Goal: Task Accomplishment & Management: Manage account settings

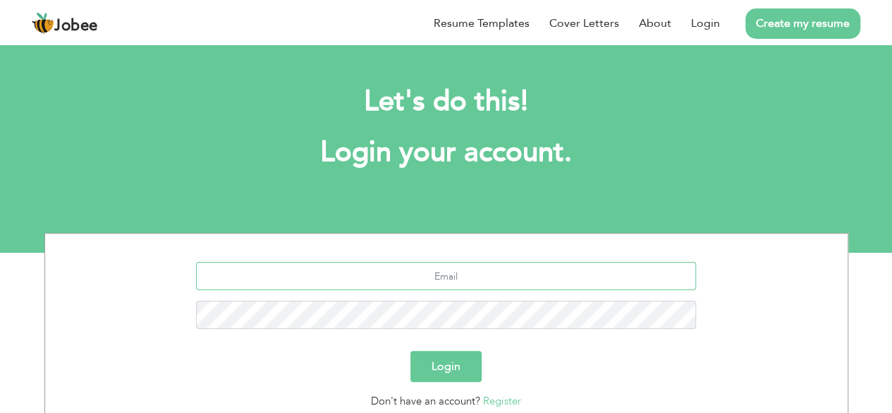
click at [438, 279] on input "text" at bounding box center [446, 276] width 500 height 28
type input "sadam.h0616@gmail.com"
click at [410, 351] on button "Login" at bounding box center [445, 366] width 71 height 31
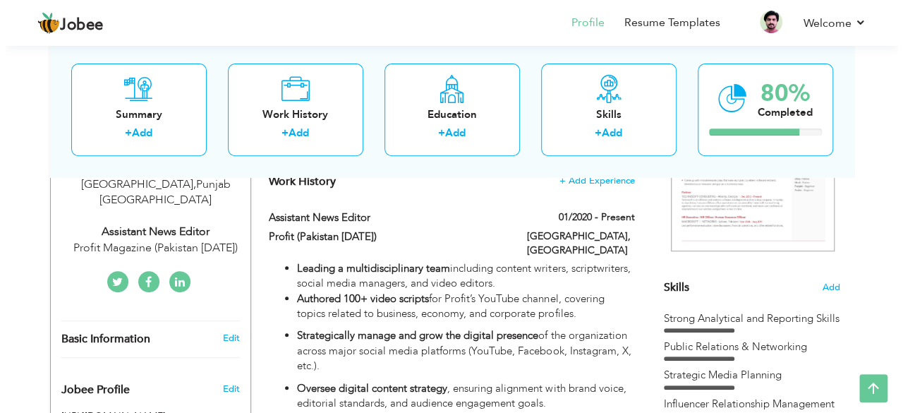
scroll to position [212, 0]
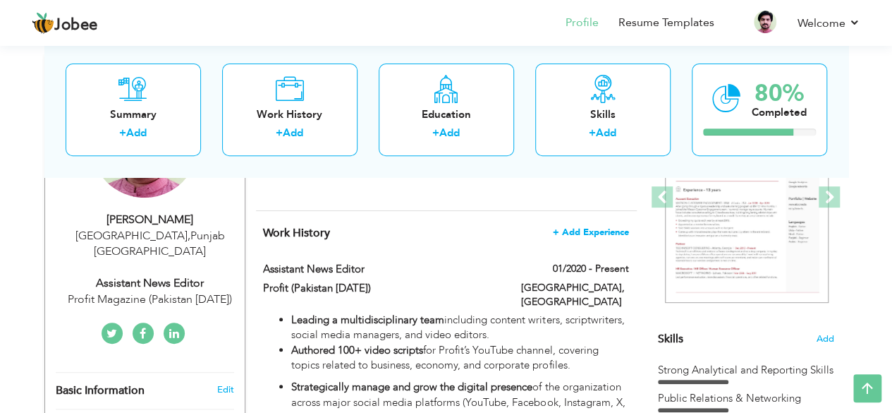
click at [578, 229] on span "+ Add Experience" at bounding box center [591, 232] width 76 height 10
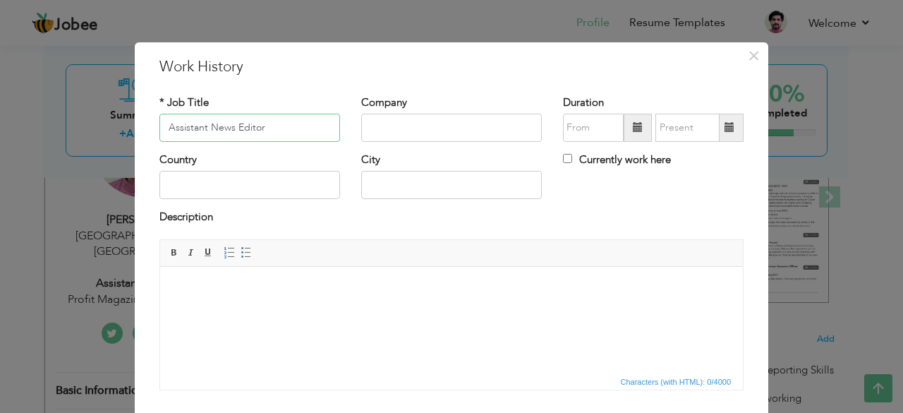
type input "Assistant News Editor"
type input "Profit Urdu (PT Print)"
click at [635, 128] on span at bounding box center [638, 127] width 10 height 10
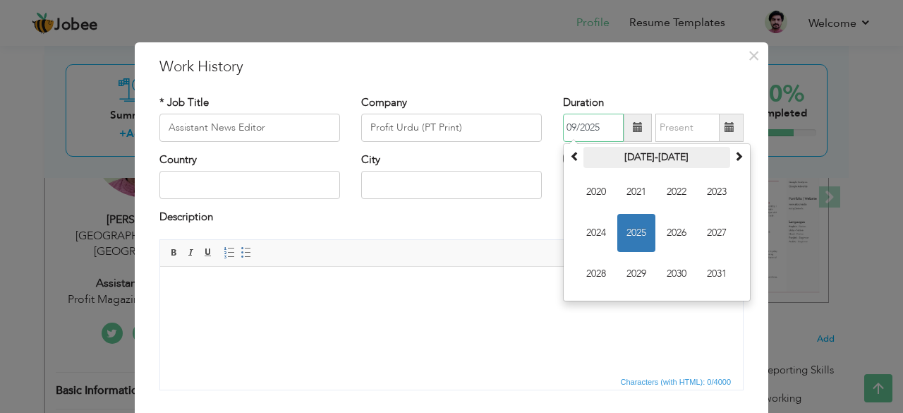
click at [642, 158] on th "[DATE]-[DATE]" at bounding box center [656, 157] width 147 height 21
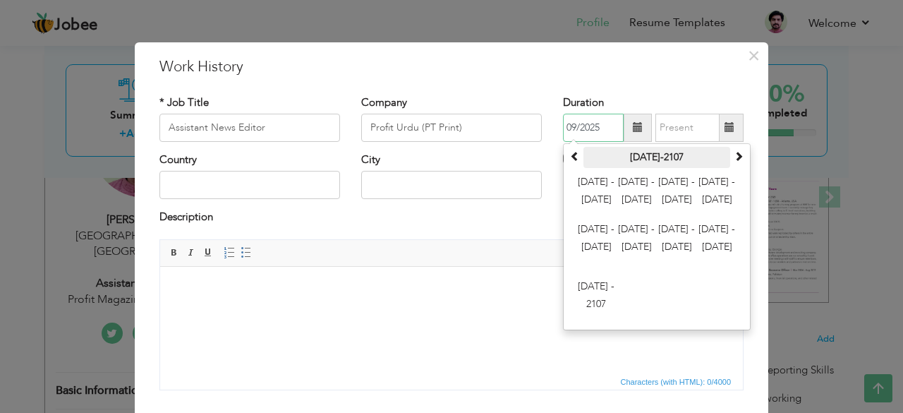
click at [662, 156] on th "[DATE]-2107" at bounding box center [656, 157] width 147 height 21
click at [734, 156] on span at bounding box center [739, 156] width 10 height 10
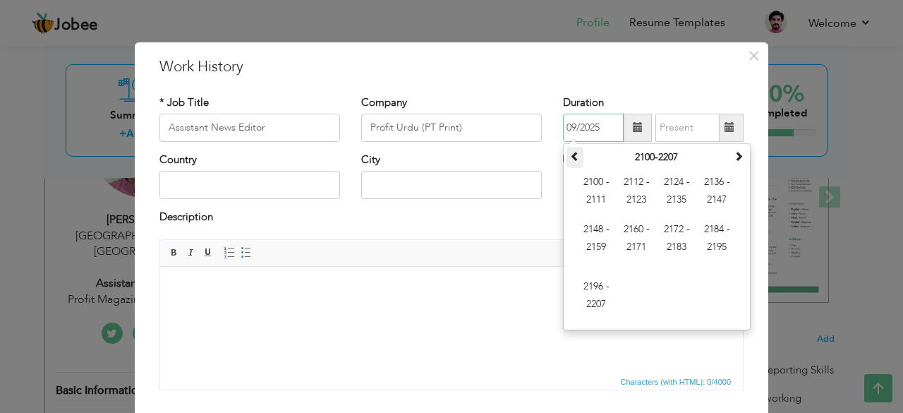
click at [570, 151] on span at bounding box center [575, 156] width 10 height 10
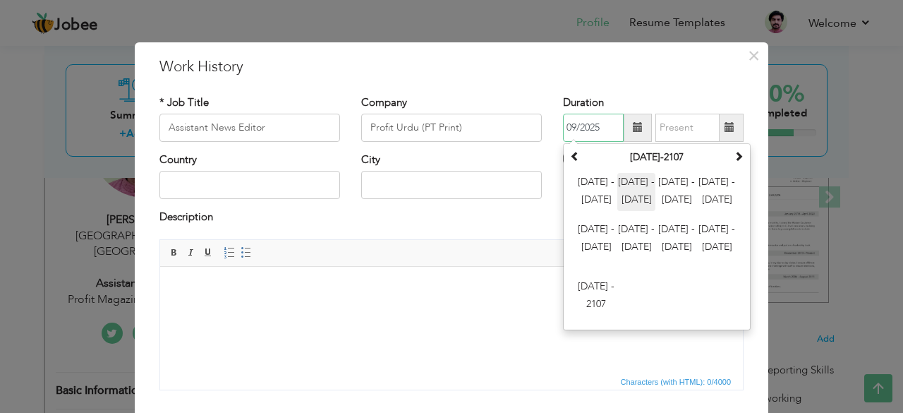
click at [633, 178] on span "[DATE] - [DATE]" at bounding box center [636, 192] width 38 height 38
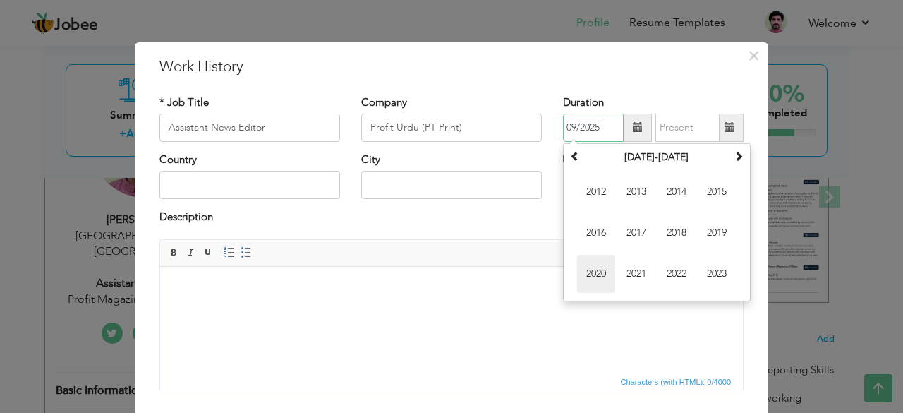
click at [597, 269] on span "2020" at bounding box center [596, 274] width 38 height 38
click at [588, 191] on span "Jan" at bounding box center [596, 192] width 38 height 38
type input "01/2020"
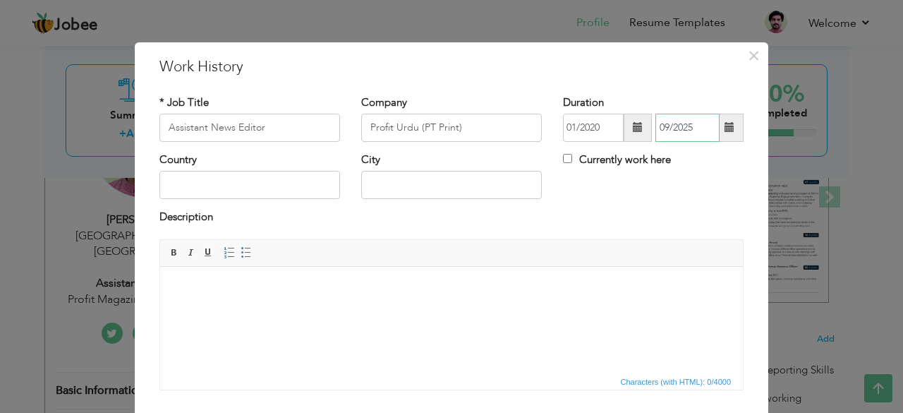
click at [680, 125] on input "09/2025" at bounding box center [687, 128] width 64 height 28
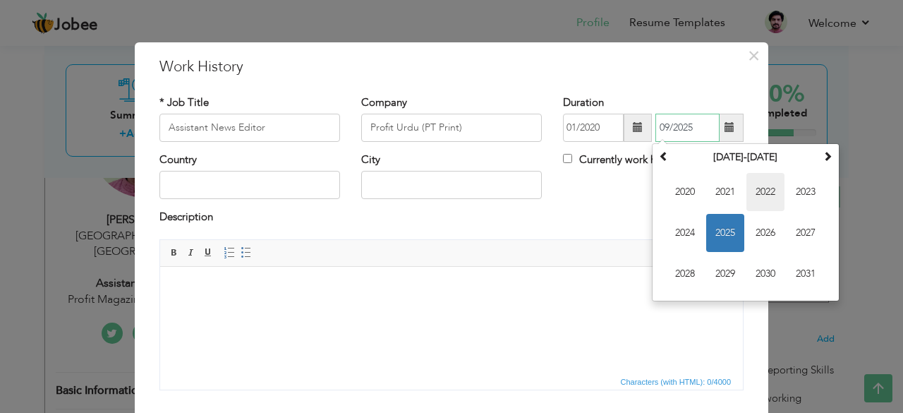
click at [753, 190] on span "2022" at bounding box center [765, 192] width 38 height 38
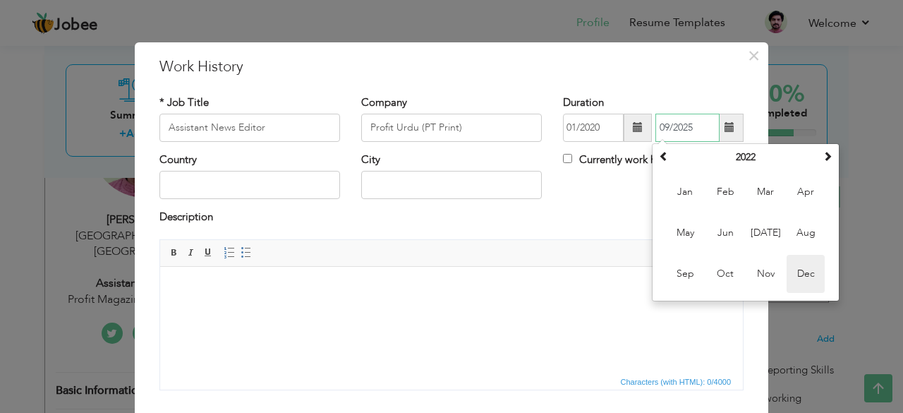
click at [800, 270] on span "Dec" at bounding box center [805, 274] width 38 height 38
type input "12/2022"
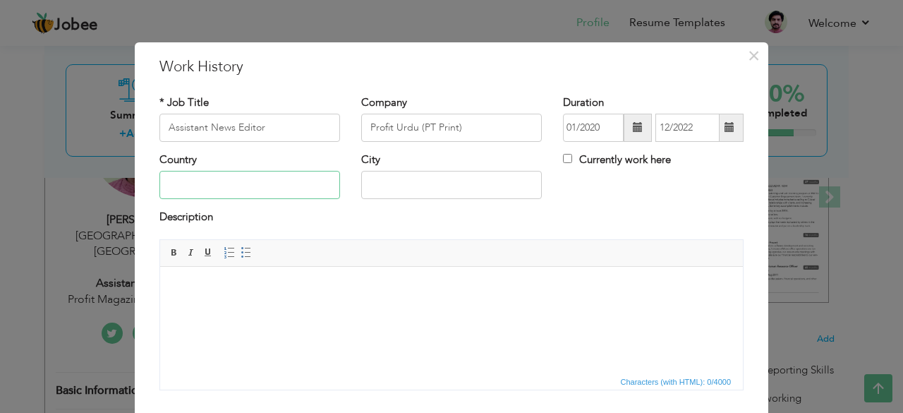
click at [198, 176] on input "text" at bounding box center [249, 185] width 181 height 28
type input "[GEOGRAPHIC_DATA]"
click at [198, 300] on html at bounding box center [451, 287] width 583 height 43
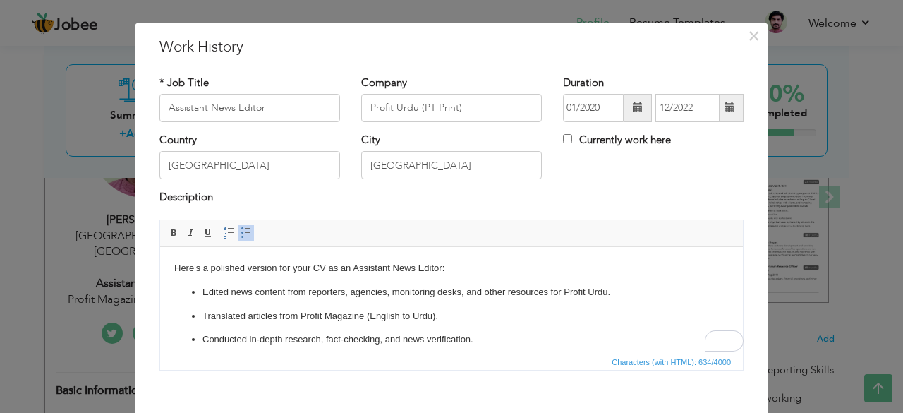
scroll to position [0, 0]
click at [256, 267] on p "Here's a polished version for your CV as an Assistant News Editor:" at bounding box center [451, 267] width 554 height 15
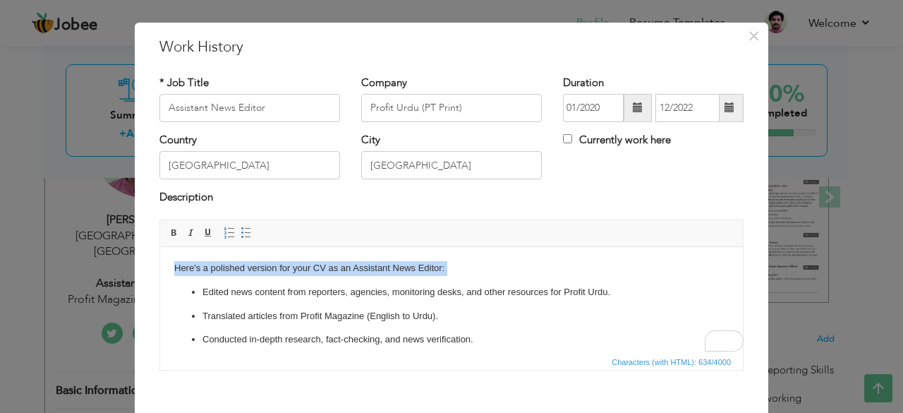
click at [256, 267] on p "Here's a polished version for your CV as an Assistant News Editor:" at bounding box center [451, 267] width 554 height 15
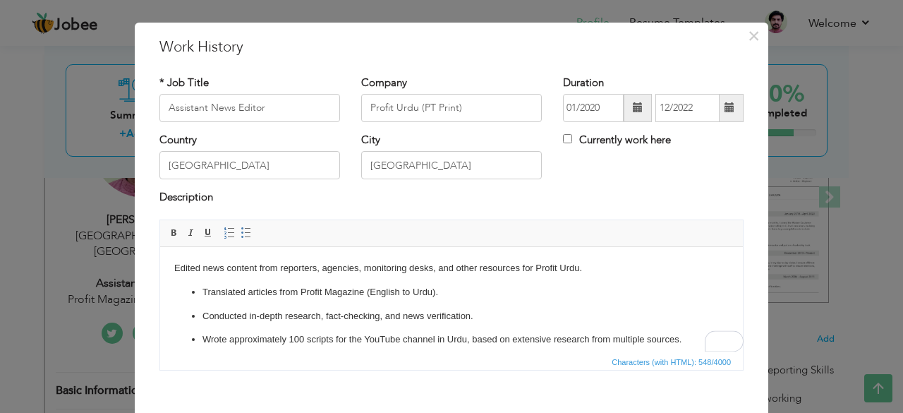
click at [234, 241] on span "Paragraph Insert/Remove Numbered List Insert/Remove Bulleted List" at bounding box center [240, 234] width 38 height 20
click at [241, 233] on span at bounding box center [246, 232] width 11 height 11
click at [260, 267] on li "Edited news content from reporters, agencies, monitoring desks, and other resou…" at bounding box center [451, 267] width 498 height 15
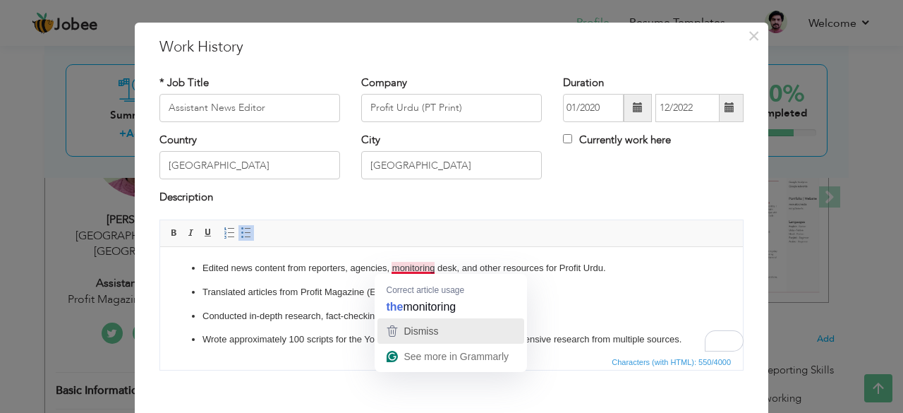
click at [416, 325] on span "Dismiss" at bounding box center [420, 330] width 35 height 11
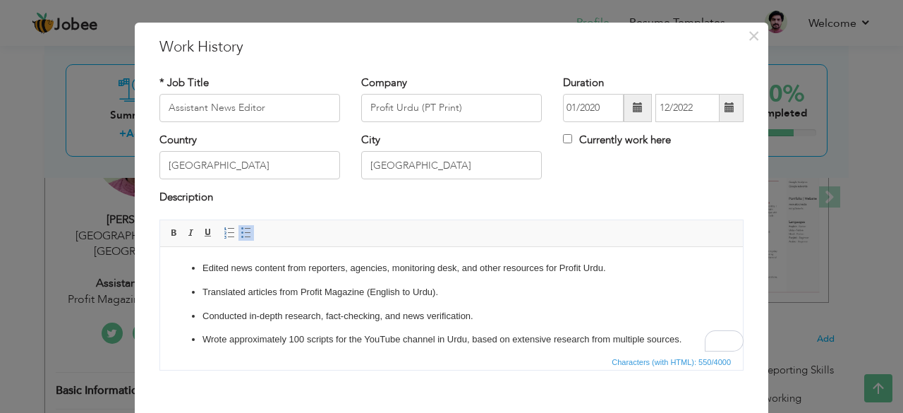
click at [497, 272] on li "Edited news content from reporters, agencies, monitoring desk , and other resou…" at bounding box center [451, 267] width 498 height 15
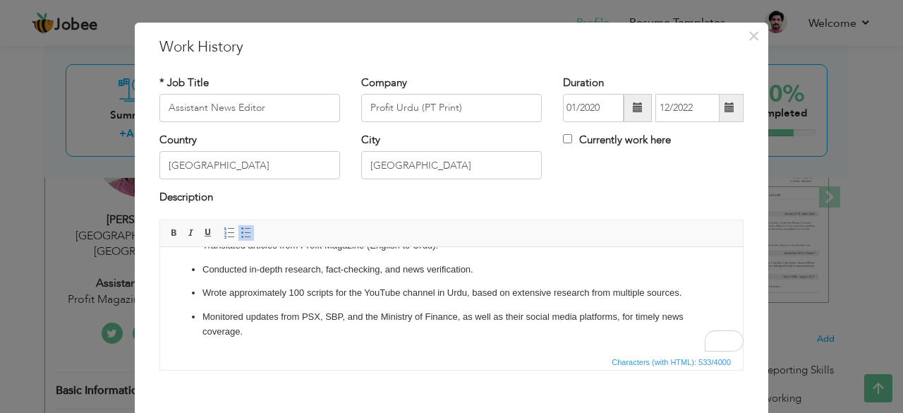
click at [468, 295] on p "Wrote approximately 100 scripts for the YouTube channel in Urdu, based on exten…" at bounding box center [451, 292] width 498 height 15
click at [382, 315] on p "Monitored updates from PSX, SBP, and the Ministry of Finance, as well as their …" at bounding box center [451, 324] width 498 height 30
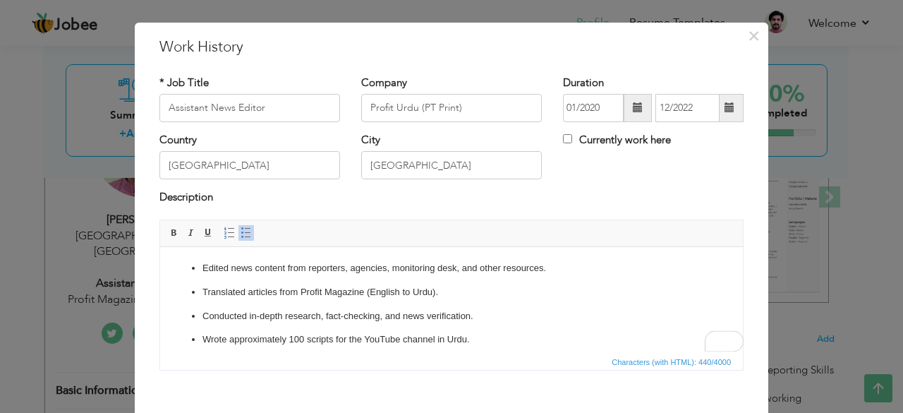
scroll to position [32, 0]
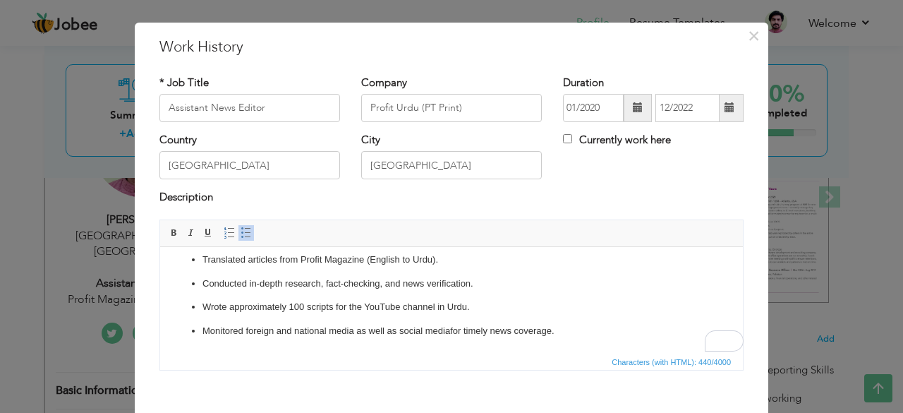
click at [255, 332] on p "Monitored foreign and national media as well as social media for timely news co…" at bounding box center [451, 330] width 498 height 15
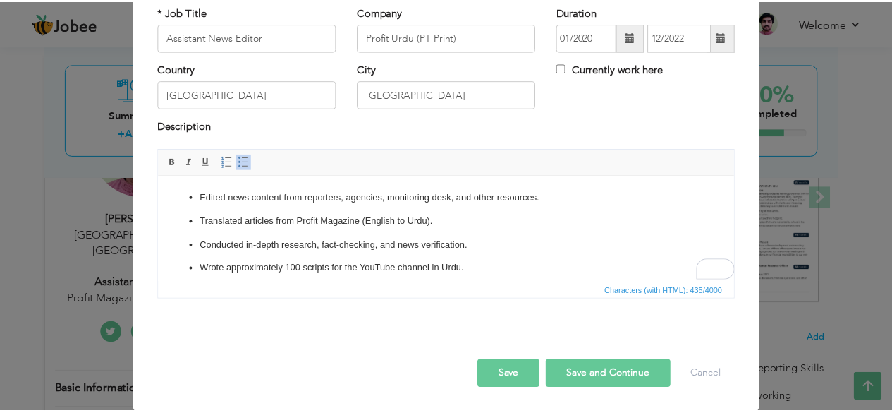
scroll to position [0, 0]
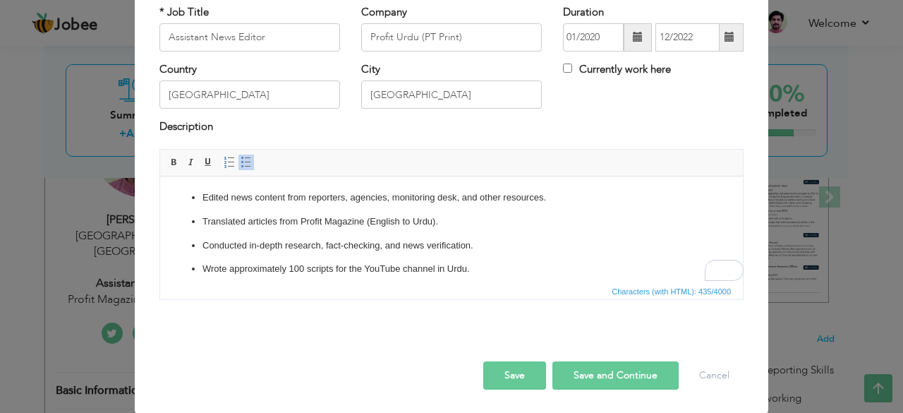
click at [509, 378] on button "Save" at bounding box center [514, 375] width 63 height 28
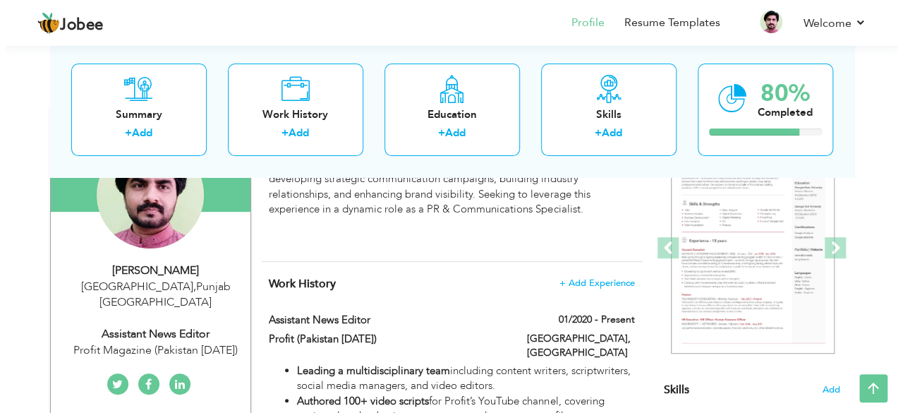
scroll to position [141, 0]
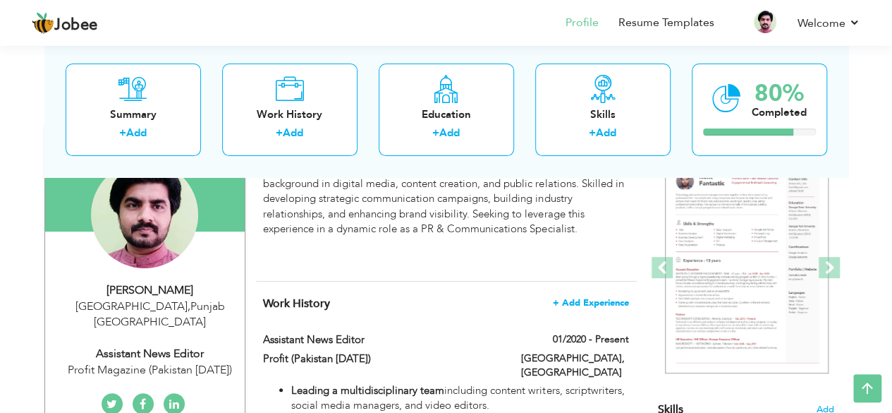
click at [578, 300] on span "+ Add Experience" at bounding box center [591, 303] width 76 height 10
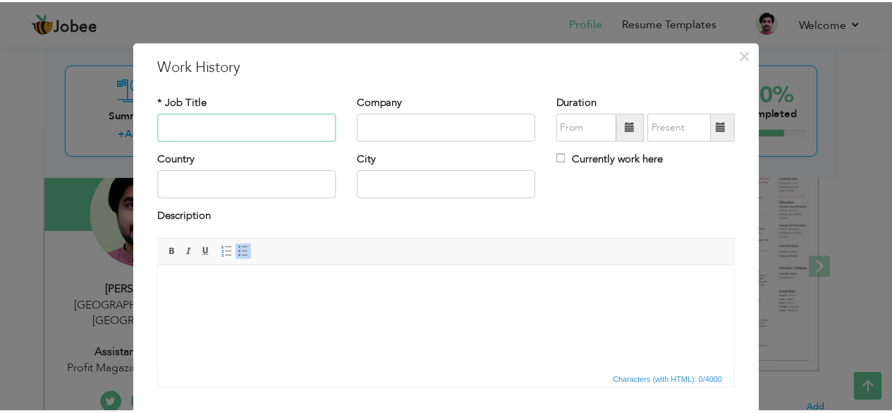
scroll to position [0, 0]
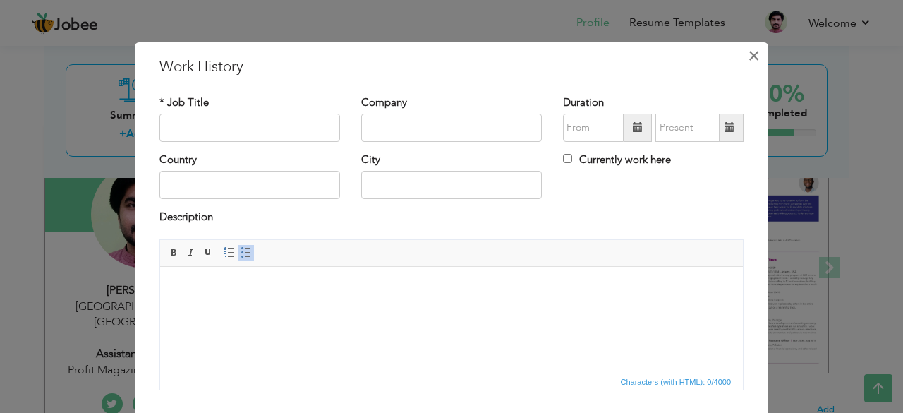
click at [748, 56] on span "×" at bounding box center [754, 55] width 12 height 25
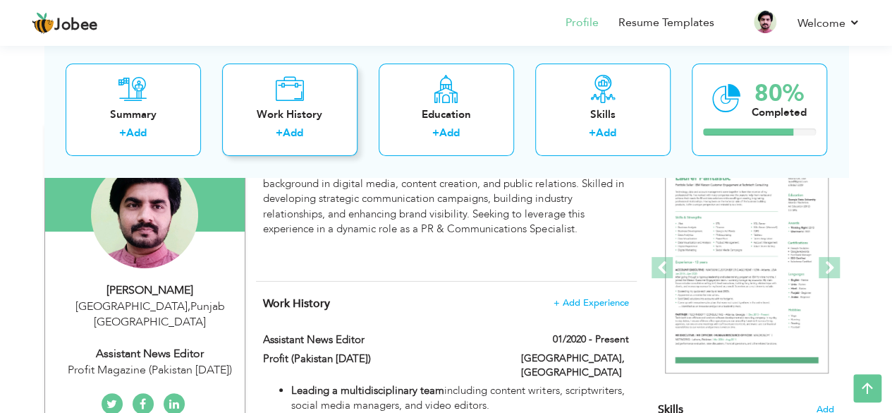
click at [281, 105] on div "Work History + Add" at bounding box center [289, 109] width 135 height 92
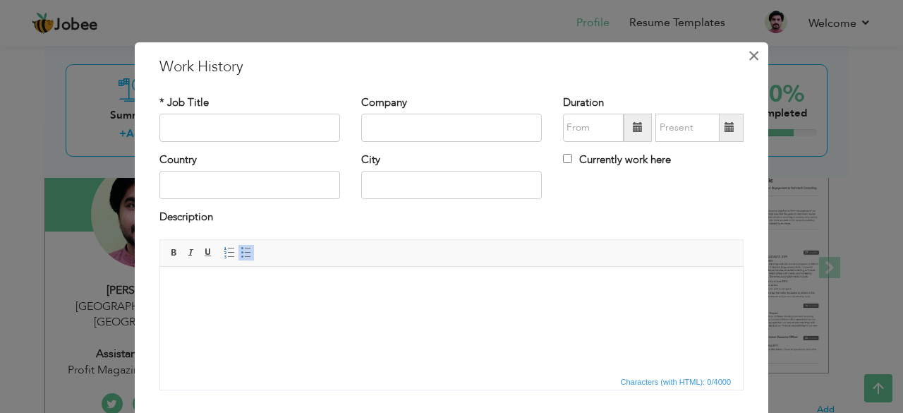
click at [756, 55] on button "×" at bounding box center [753, 55] width 23 height 23
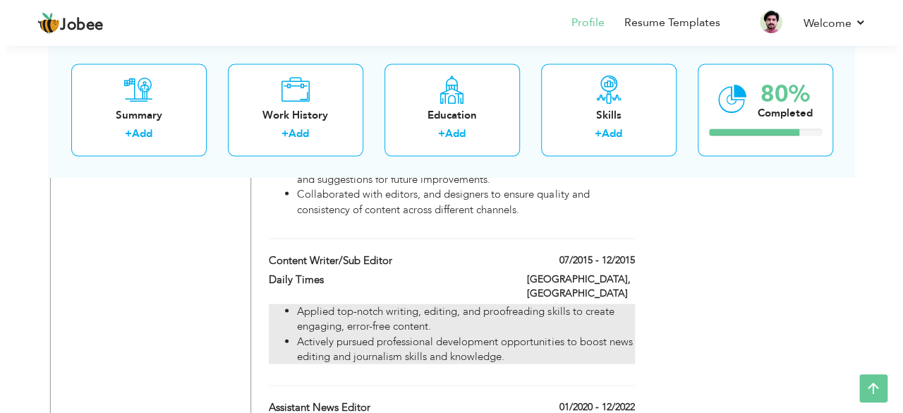
scroll to position [1425, 0]
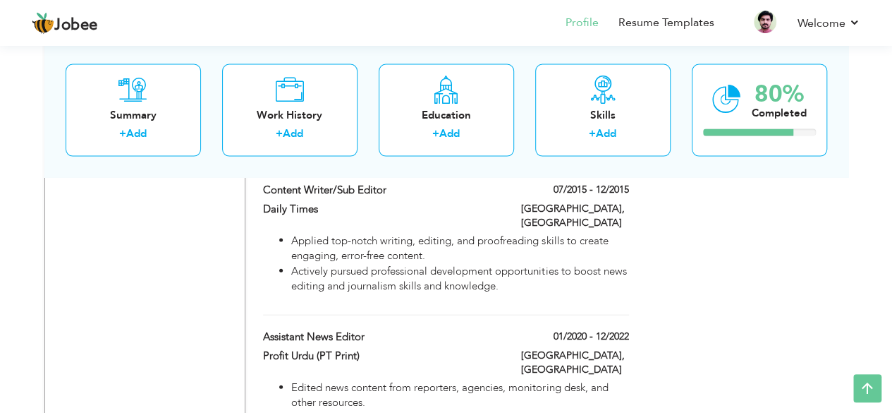
drag, startPoint x: 518, startPoint y: 283, endPoint x: 711, endPoint y: 245, distance: 197.0
drag, startPoint x: 590, startPoint y: 336, endPoint x: 622, endPoint y: 269, distance: 74.4
click at [622, 329] on div "Assistant News Editor 01/2020 - 12/2022 Assistant News Editor 01/2020 - 12/2022…" at bounding box center [445, 421] width 365 height 184
type input "Assistant News Editor"
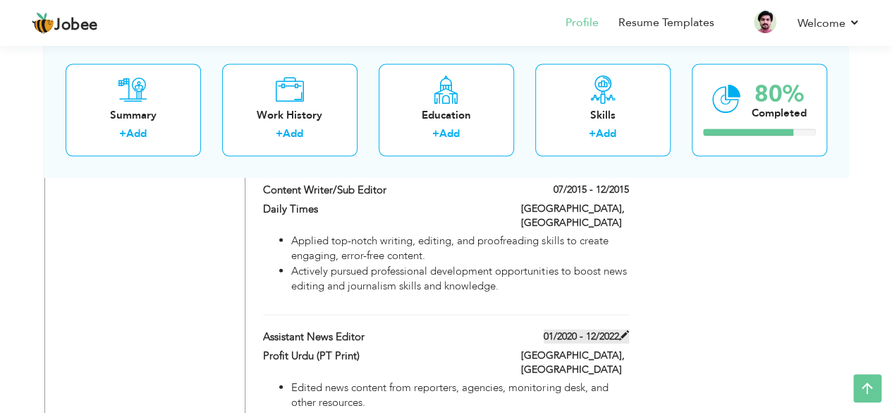
type input "Profit Urdu (PT Print)"
type input "01/2020"
type input "12/2022"
type input "[GEOGRAPHIC_DATA]"
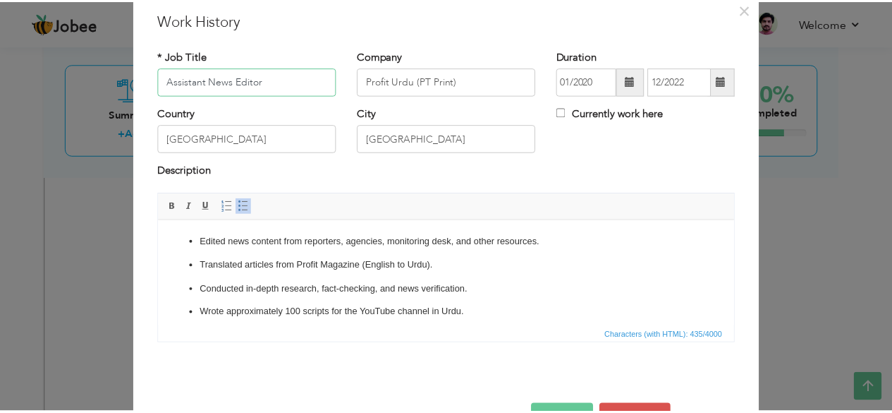
scroll to position [90, 0]
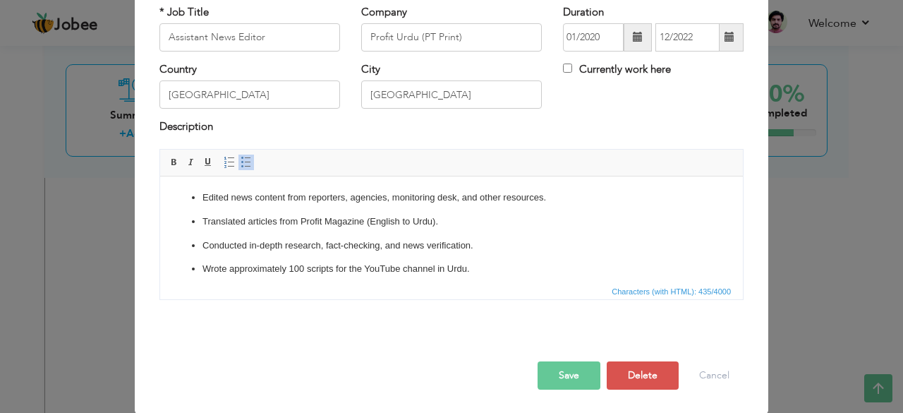
click at [301, 229] on ul "Edited news content from reporters, agencies, monitoring desk, and other resour…" at bounding box center [451, 245] width 554 height 110
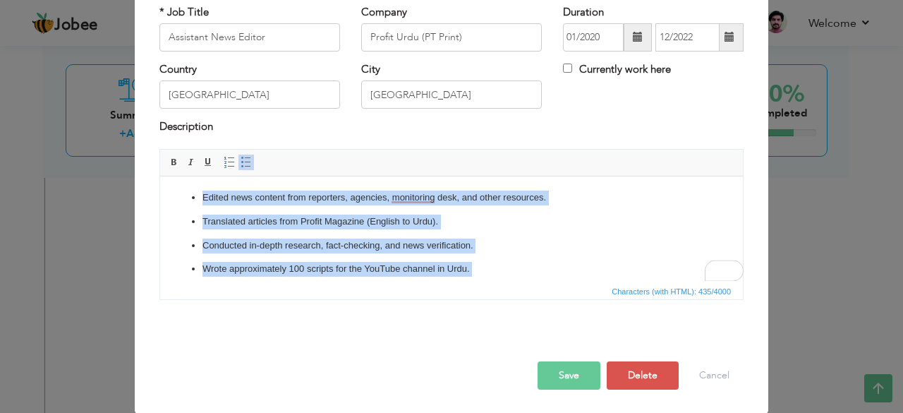
copy ul "Edited news content from reporters, agencies, monitoring desk, and other resour…"
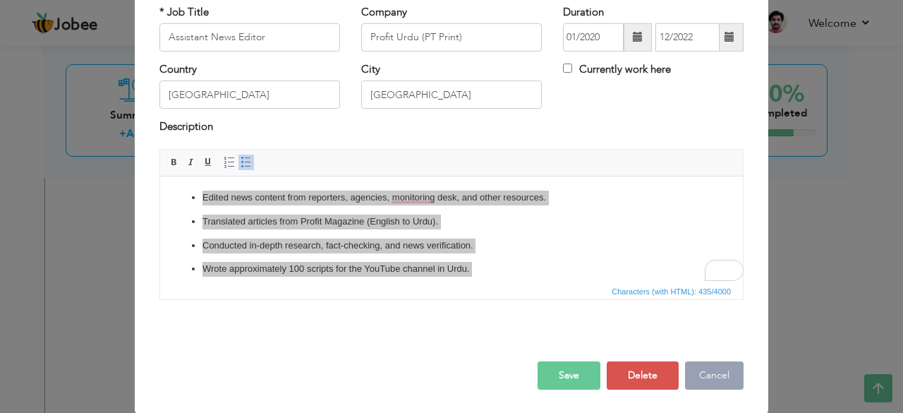
click at [707, 369] on button "Cancel" at bounding box center [714, 375] width 59 height 28
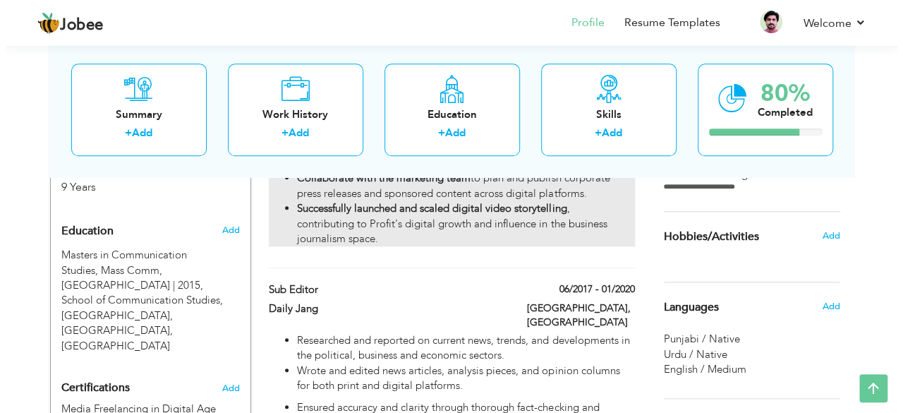
scroll to position [578, 0]
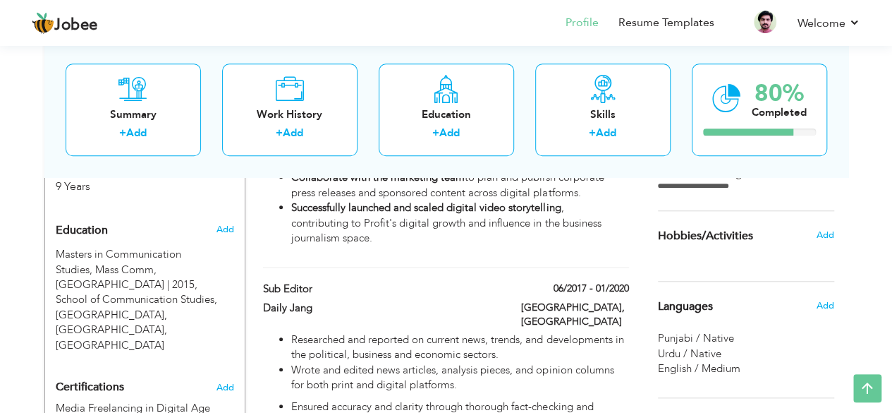
click at [602, 243] on div "Assistant News Editor 01/2020 - Present Assistant News Editor 01/2020 - Present…" at bounding box center [445, 81] width 365 height 372
type input "Profit (Pakistan [DATE])"
checkbox input "true"
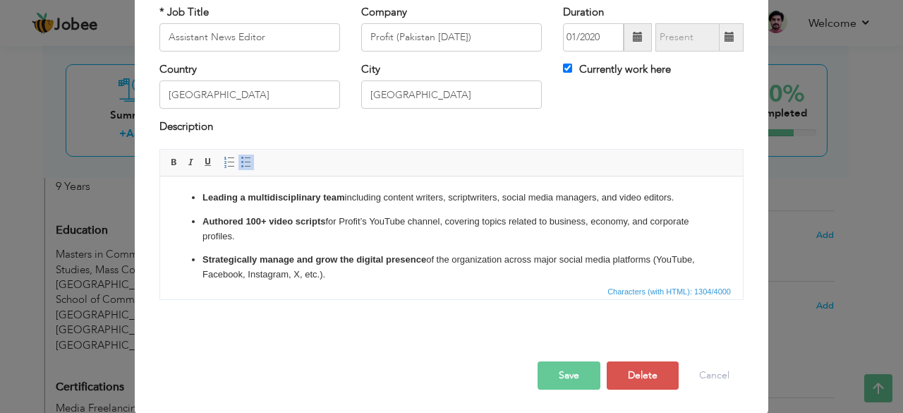
scroll to position [0, 0]
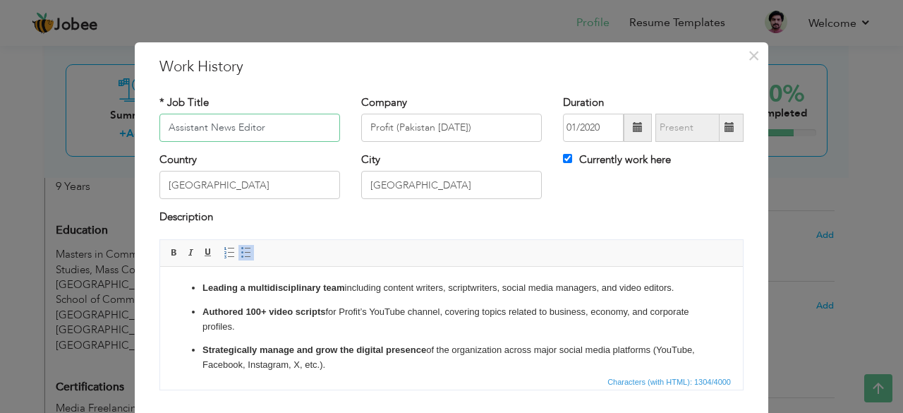
click at [186, 126] on input "Assistant News Editor" at bounding box center [249, 128] width 181 height 28
type input "News Editor - Digital"
drag, startPoint x: 391, startPoint y: 128, endPoint x: 470, endPoint y: 135, distance: 79.3
click at [470, 135] on input "Profit (Pakistan [DATE])" at bounding box center [451, 128] width 181 height 28
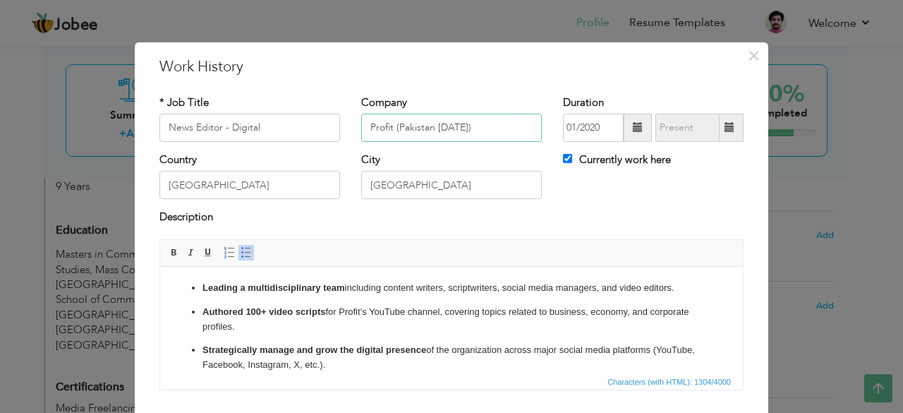
click at [402, 129] on input "Profit (Pakistan [DATE])" at bounding box center [451, 128] width 181 height 28
click at [281, 288] on strong "Leading a multidisciplinary team" at bounding box center [273, 286] width 142 height 11
click at [226, 318] on p "Authored 100+ video scripts for Profit’s YouTube channel, covering topics relat…" at bounding box center [451, 319] width 498 height 30
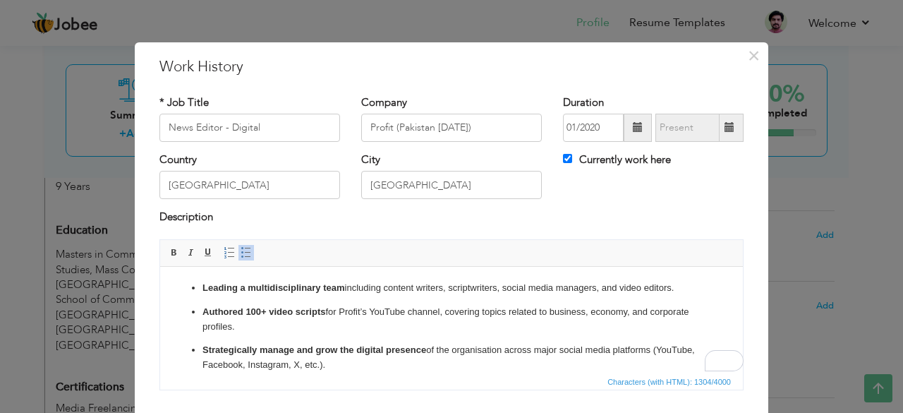
click at [220, 317] on p "Authored 100+ video scripts for Profit’s YouTube channel, covering topics relat…" at bounding box center [451, 319] width 498 height 30
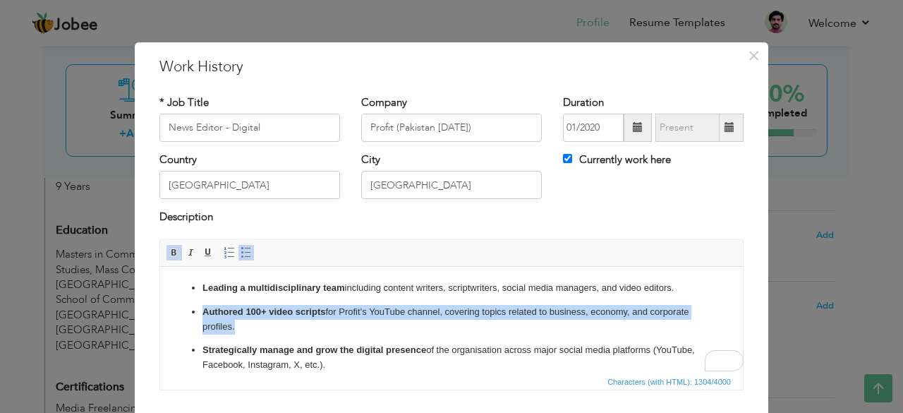
click at [220, 317] on p "Authored 100+ video scripts for Profit’s YouTube channel, covering topics relat…" at bounding box center [451, 319] width 498 height 30
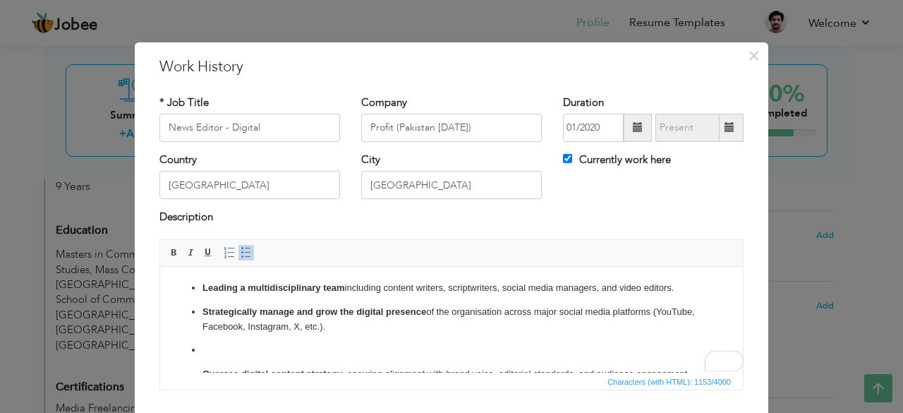
click at [241, 351] on li "To enrich screen reader interactions, please activate Accessibility in Grammarl…" at bounding box center [451, 349] width 498 height 15
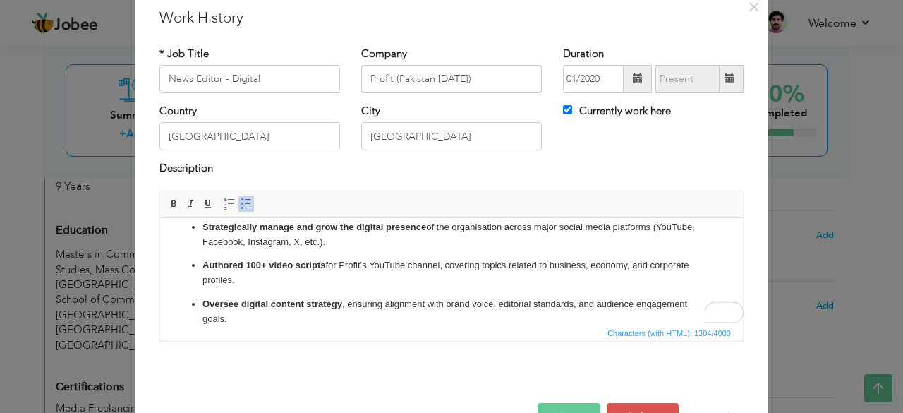
scroll to position [71, 0]
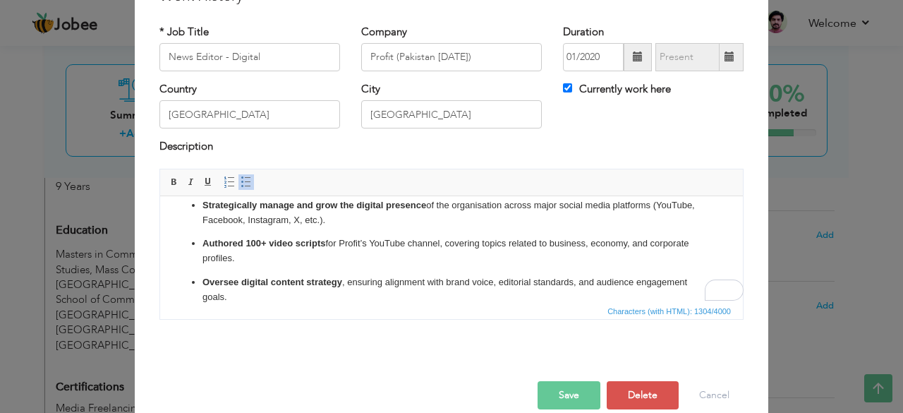
click at [362, 280] on p "Oversee digital content strategy , ensuring alignment with brand voice, editori…" at bounding box center [451, 289] width 498 height 30
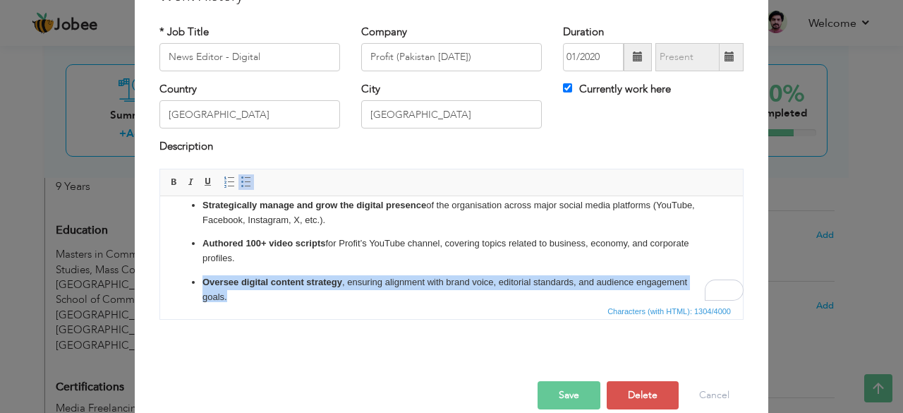
click at [362, 280] on p "Oversee digital content strategy , ensuring alignment with brand voice, editori…" at bounding box center [451, 289] width 498 height 30
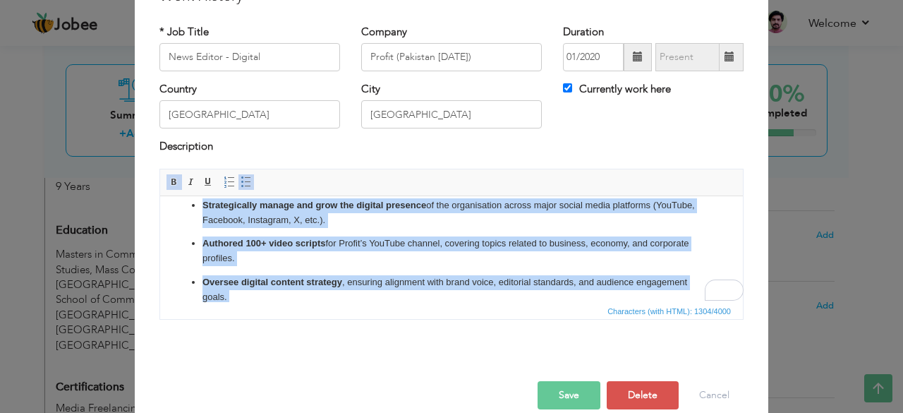
click at [169, 181] on span at bounding box center [174, 181] width 11 height 11
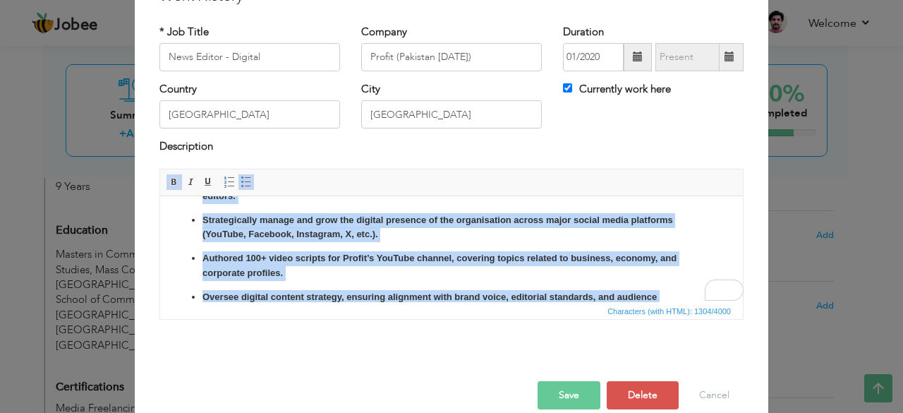
scroll to position [51, 0]
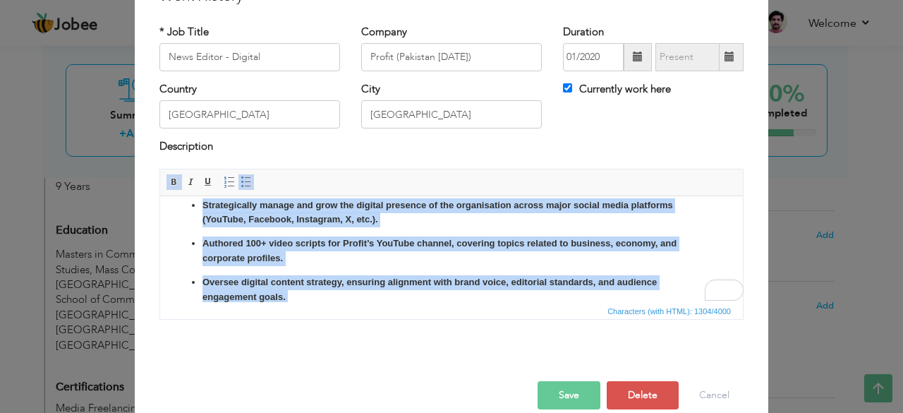
click at [169, 181] on span at bounding box center [174, 181] width 11 height 11
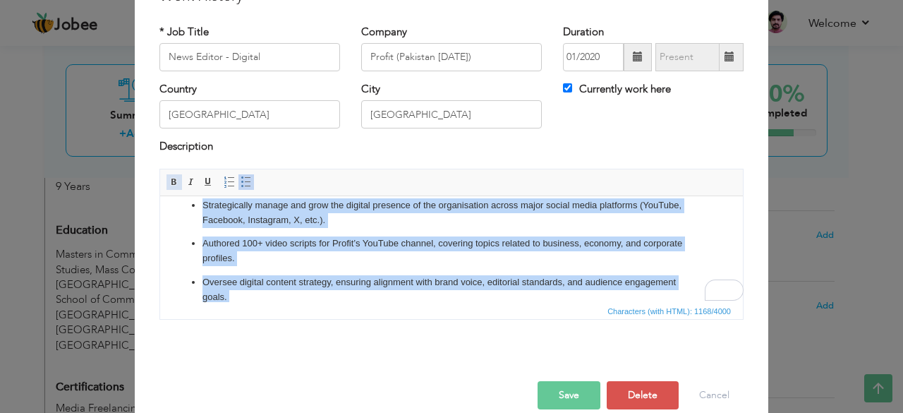
click at [169, 181] on span at bounding box center [174, 181] width 11 height 11
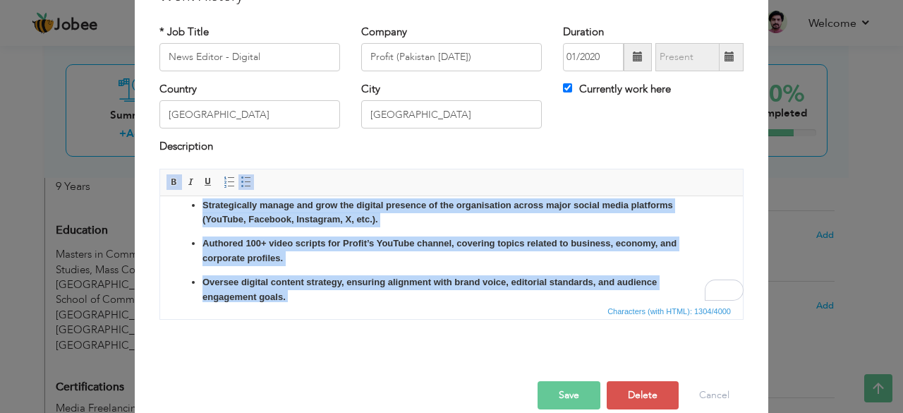
click at [169, 185] on span at bounding box center [174, 181] width 11 height 11
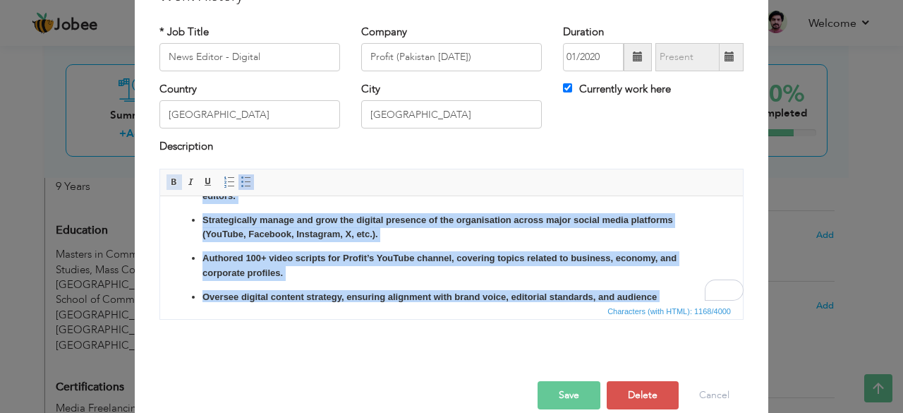
scroll to position [36, 0]
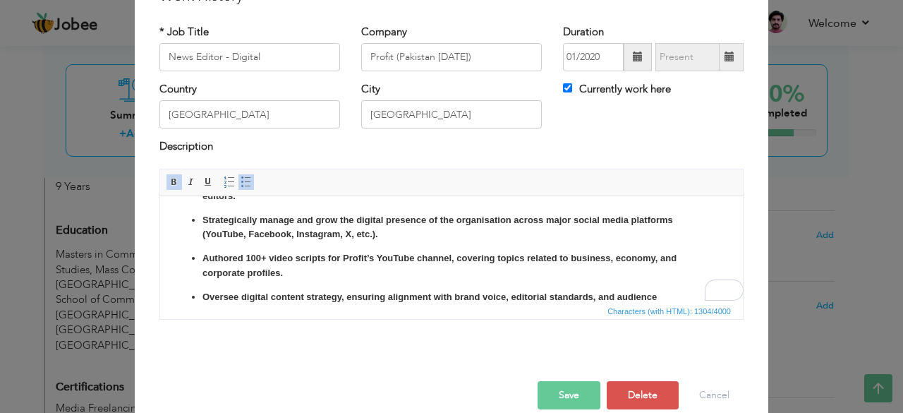
click at [300, 276] on p "Authored 100+ video scripts for Profit’s YouTube channel, covering topics relat…" at bounding box center [451, 265] width 498 height 30
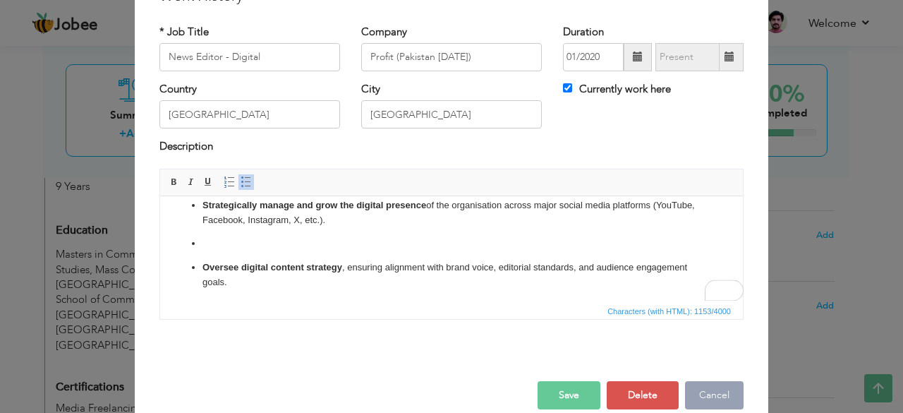
click at [706, 388] on button "Cancel" at bounding box center [714, 395] width 59 height 28
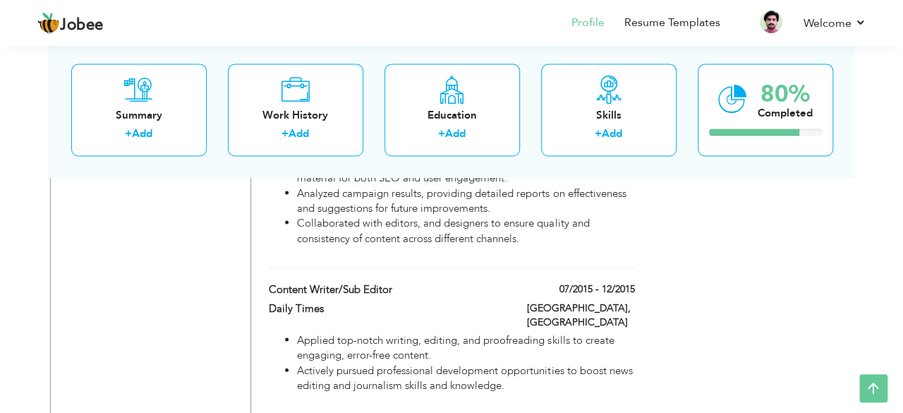
scroll to position [1425, 0]
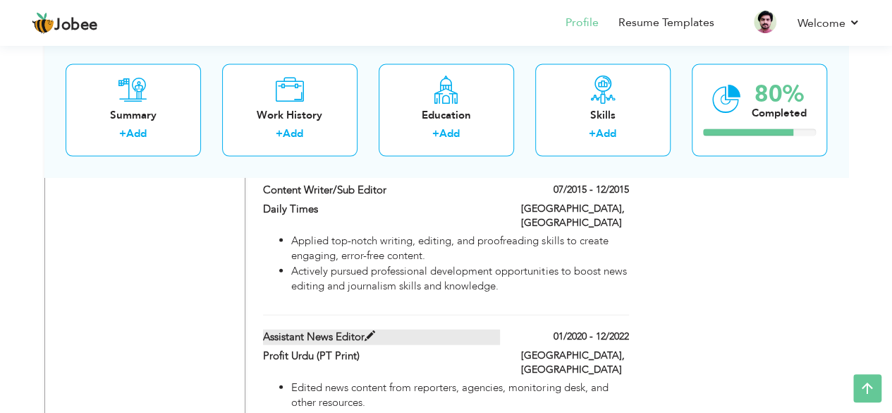
click at [374, 331] on span at bounding box center [370, 336] width 11 height 11
type input "Assistant News Editor"
type input "Profit Urdu (PT Print)"
type input "12/2022"
checkbox input "false"
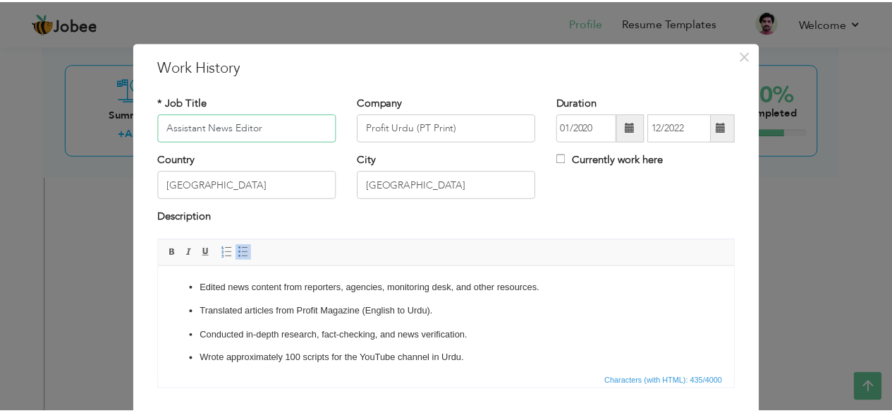
scroll to position [90, 0]
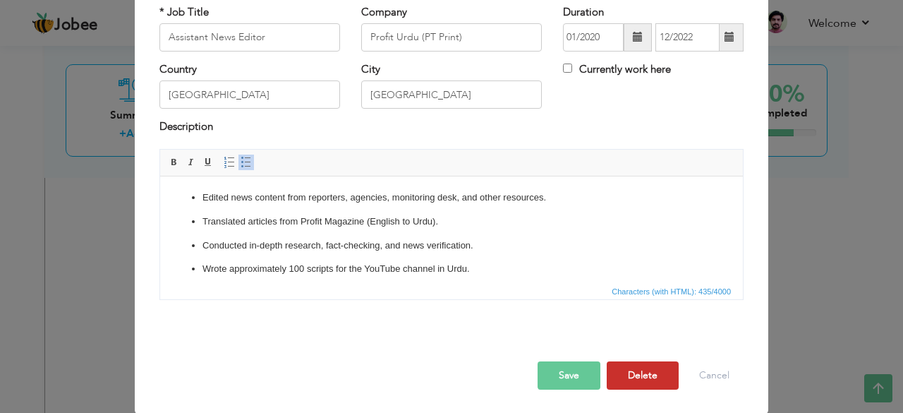
click at [616, 372] on button "Delete" at bounding box center [643, 375] width 72 height 28
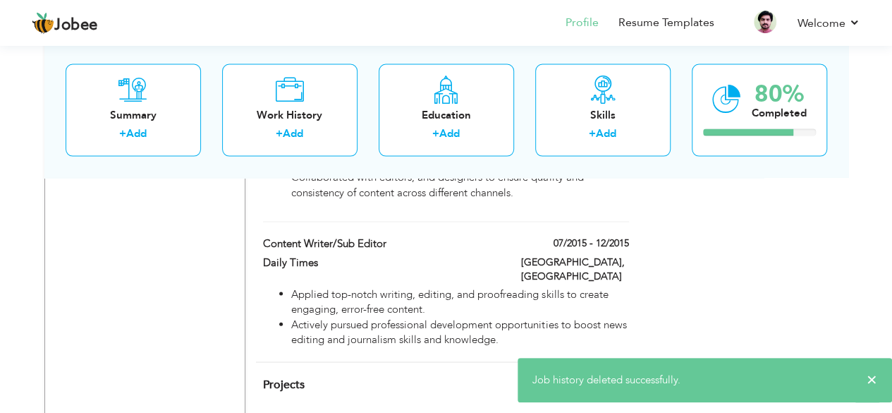
scroll to position [1284, 0]
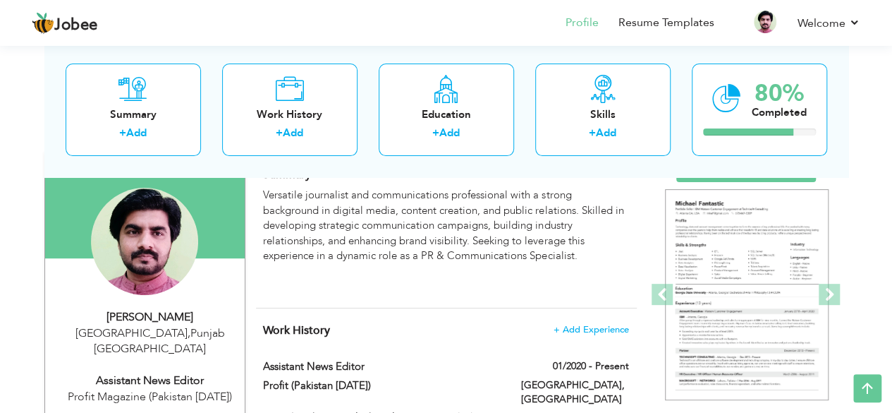
scroll to position [85, 0]
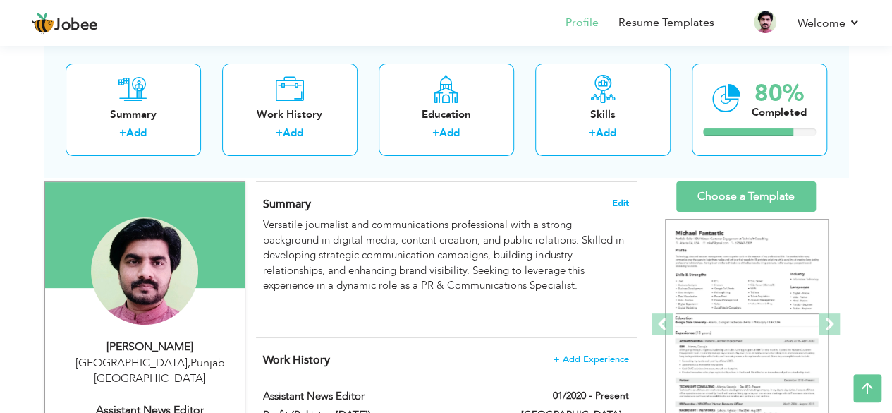
click at [618, 200] on span "Edit" at bounding box center [620, 203] width 17 height 10
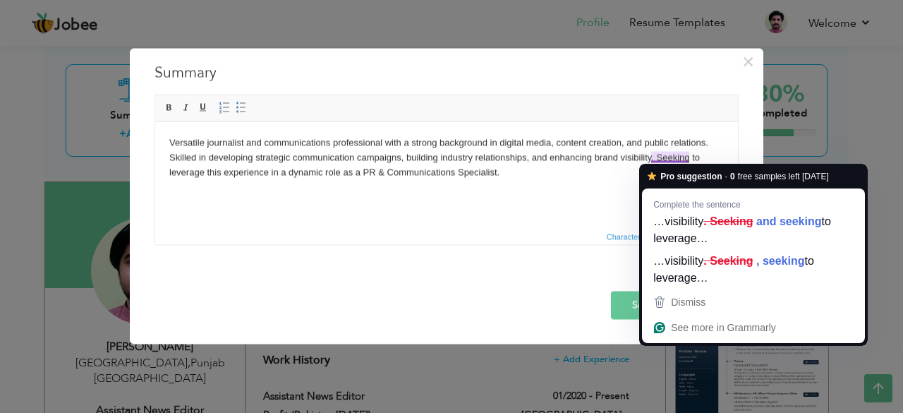
click at [538, 162] on p "Versatile journalist and communications professional with a strong background i…" at bounding box center [446, 157] width 554 height 44
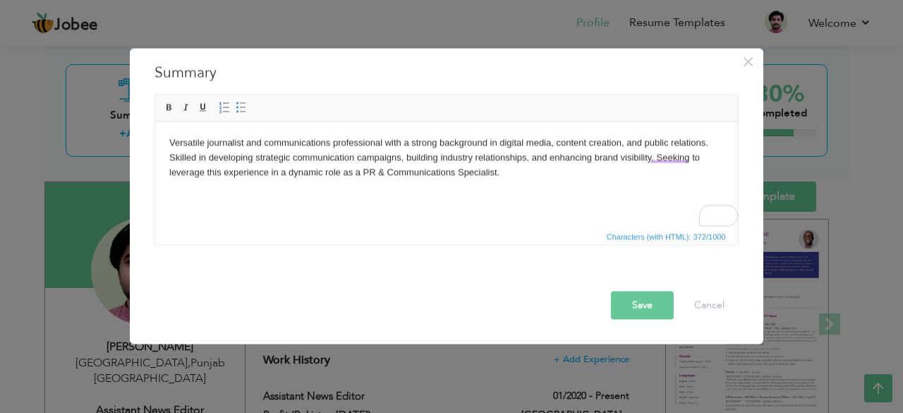
click at [632, 296] on button "Save" at bounding box center [642, 305] width 63 height 28
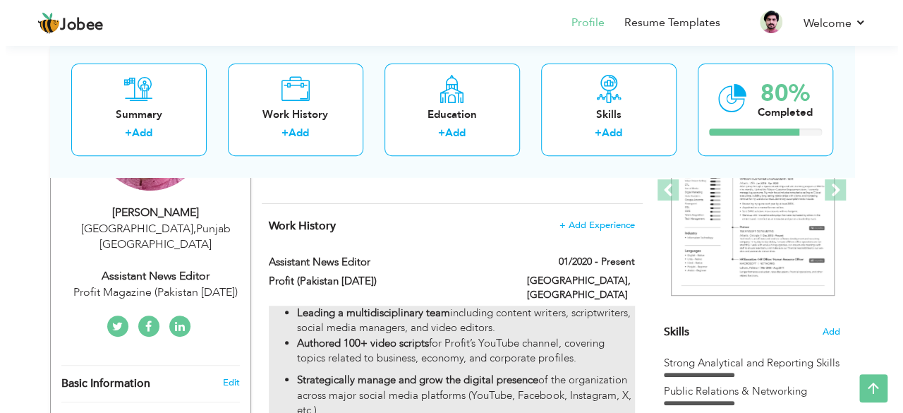
scroll to position [226, 0]
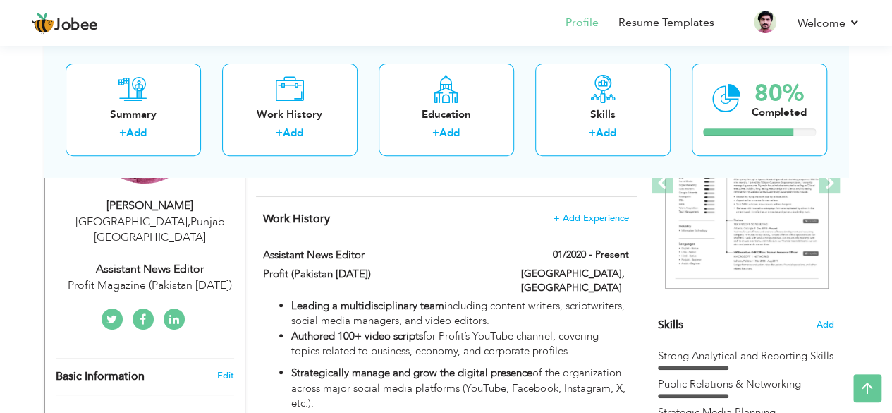
click at [180, 261] on div "Assistant News Editor" at bounding box center [150, 269] width 189 height 16
type input "[PERSON_NAME]"
type input "Hussain"
type input "03014816151"
select select "number:166"
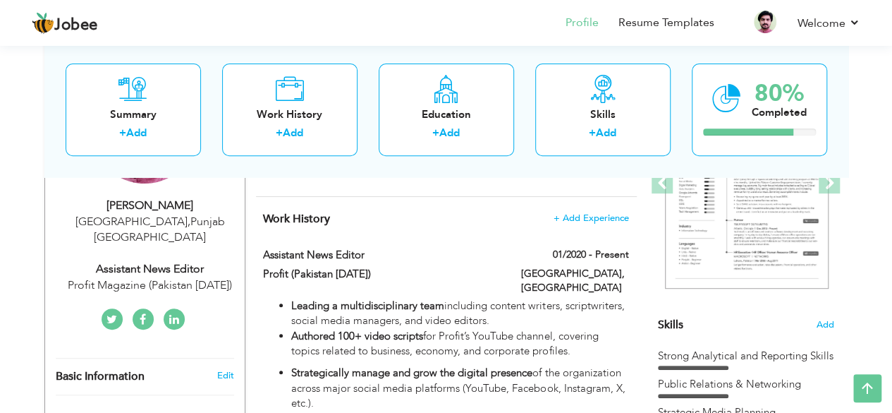
type input "[GEOGRAPHIC_DATA]"
select select "number:11"
type input "Profit Magazine (Pakistan [DATE])"
type input "Assistant News Editor"
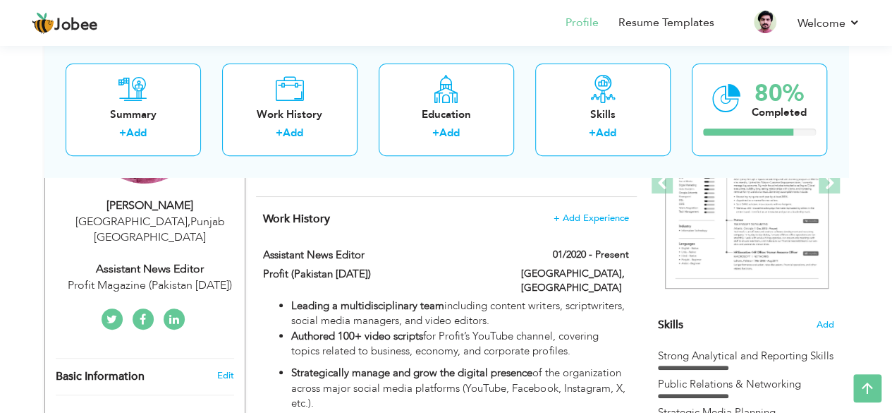
type input "[URL]"
type input "[URL][DOMAIN_NAME][DOMAIN_NAME]"
type input "[URL][DOMAIN_NAME]"
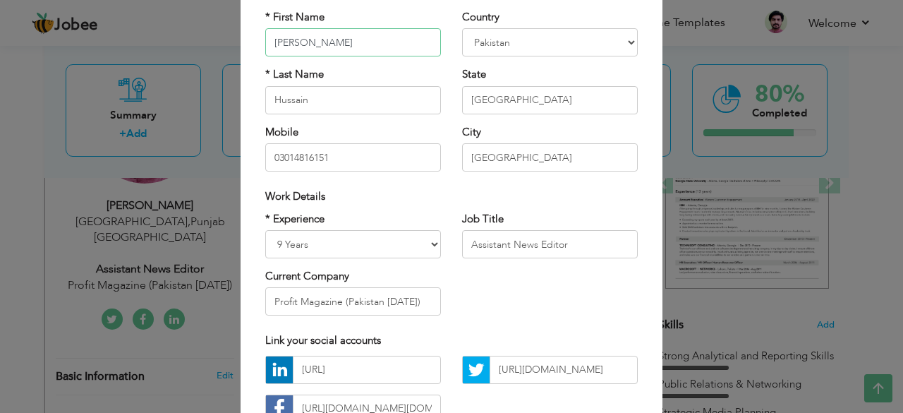
scroll to position [141, 0]
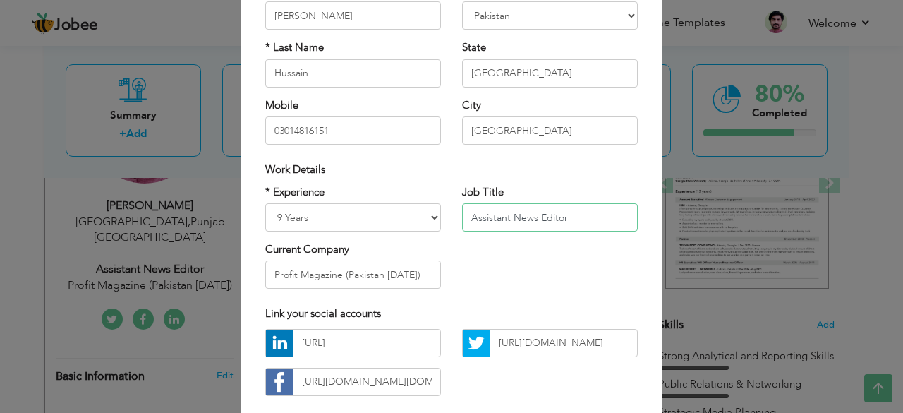
click at [499, 222] on input "Assistant News Editor" at bounding box center [550, 217] width 176 height 28
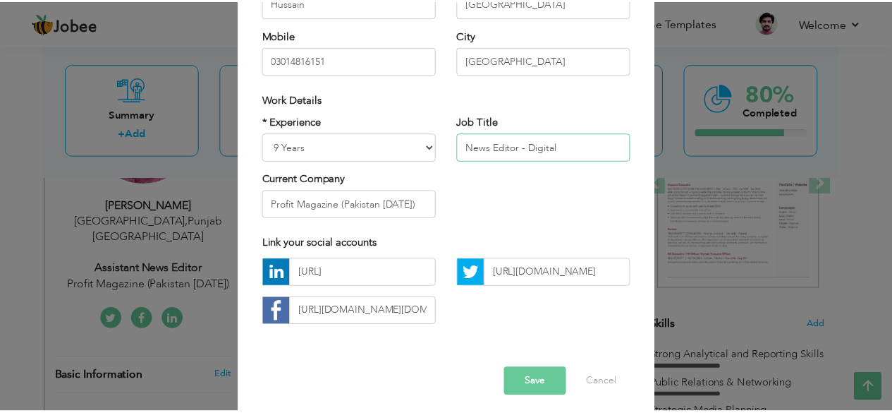
scroll to position [219, 0]
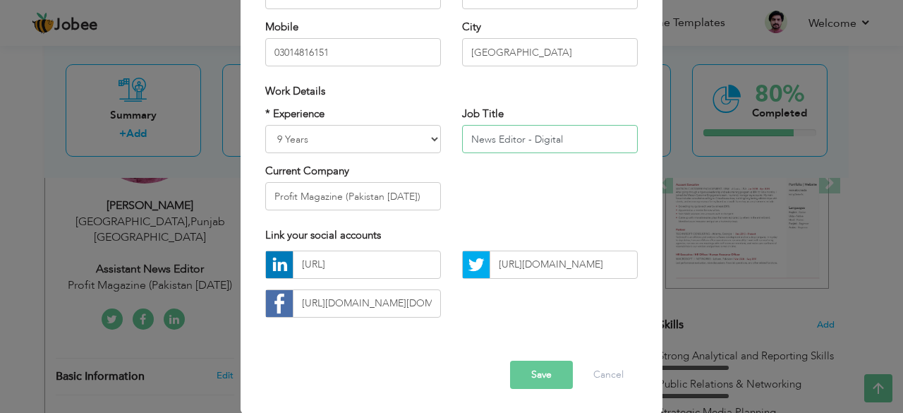
type input "News Editor - Digital"
click at [536, 370] on button "Save" at bounding box center [541, 374] width 63 height 28
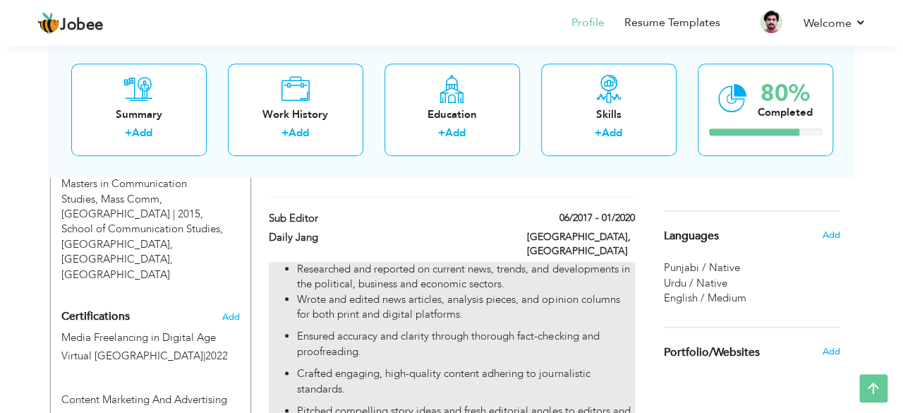
scroll to position [508, 0]
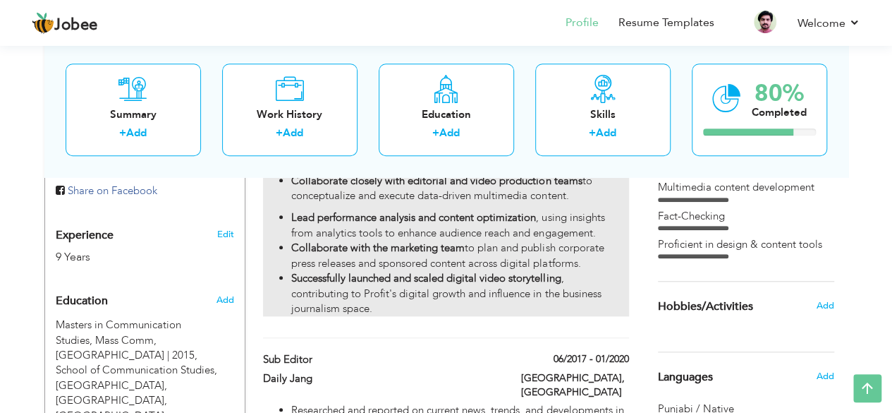
click at [608, 271] on li "Successfully launched and scaled digital video storytelling , contributing to P…" at bounding box center [459, 293] width 337 height 45
type input "Profit (Pakistan [DATE])"
checkbox input "true"
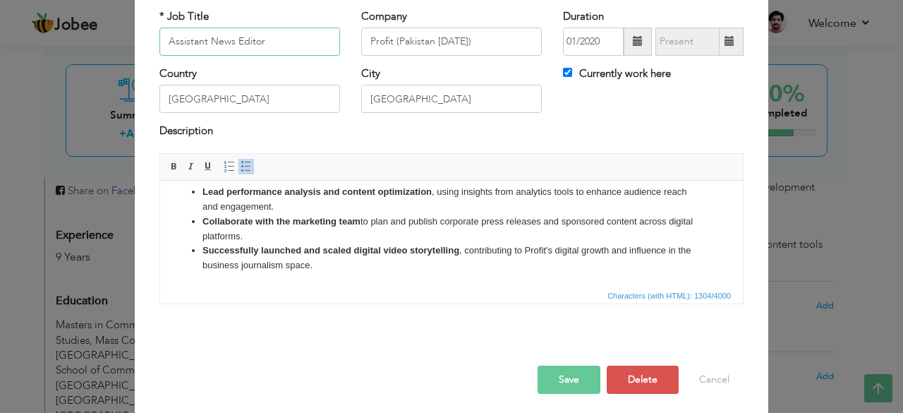
scroll to position [90, 0]
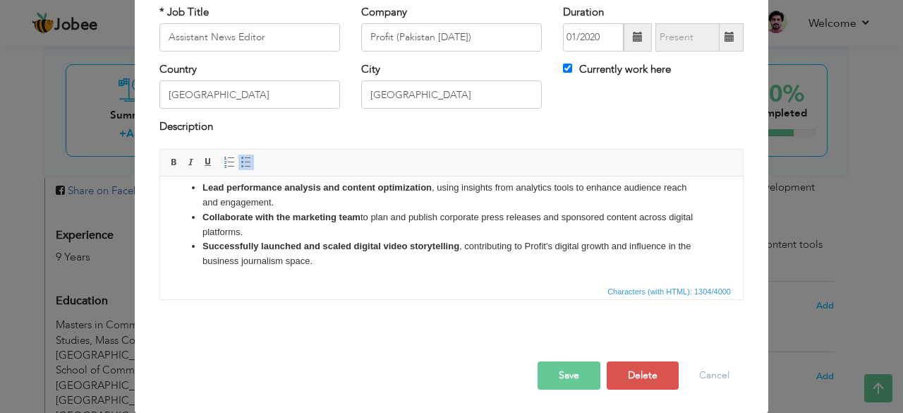
drag, startPoint x: 723, startPoint y: 544, endPoint x: 246, endPoint y: 207, distance: 584.0
click at [186, 39] on input "Assistant News Editor" at bounding box center [249, 37] width 181 height 28
type input "News Editor - Digital"
click at [571, 369] on button "Save" at bounding box center [568, 375] width 63 height 28
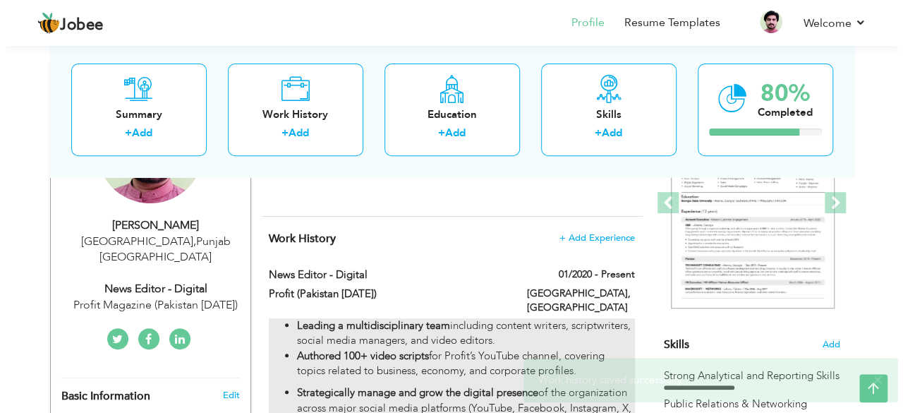
scroll to position [226, 0]
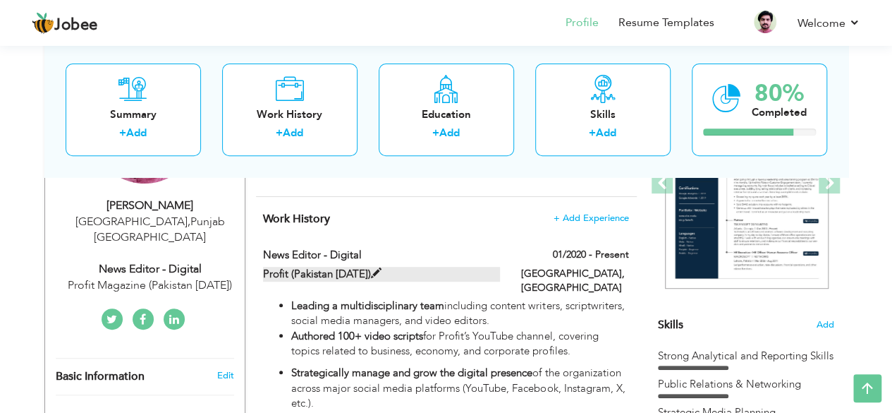
click at [372, 272] on span at bounding box center [376, 273] width 11 height 11
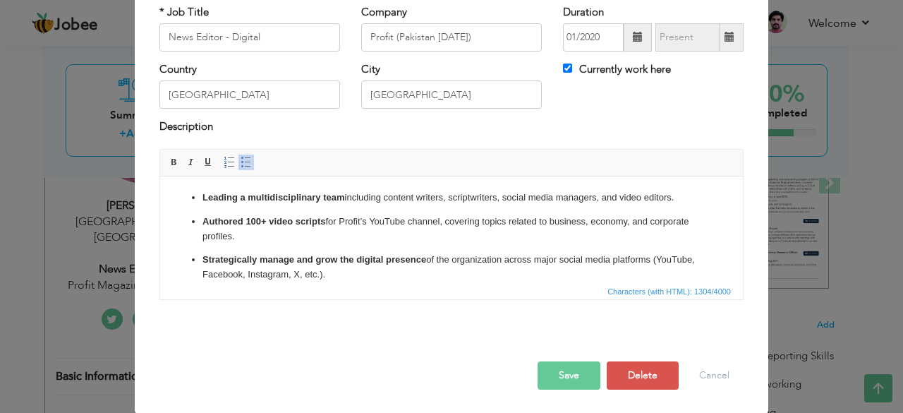
scroll to position [0, 0]
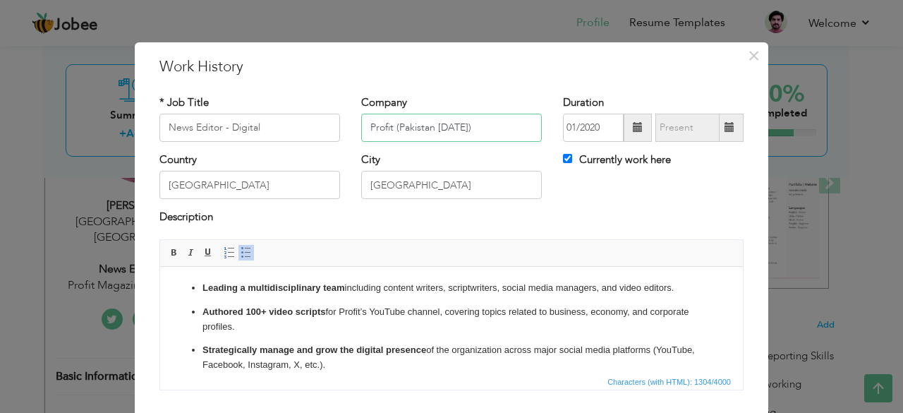
click at [390, 129] on input "Profit (Pakistan [DATE])" at bounding box center [451, 128] width 181 height 28
type input "Profit Magazine (Pakistan [DATE])"
click at [573, 129] on input "01/2020" at bounding box center [593, 128] width 61 height 28
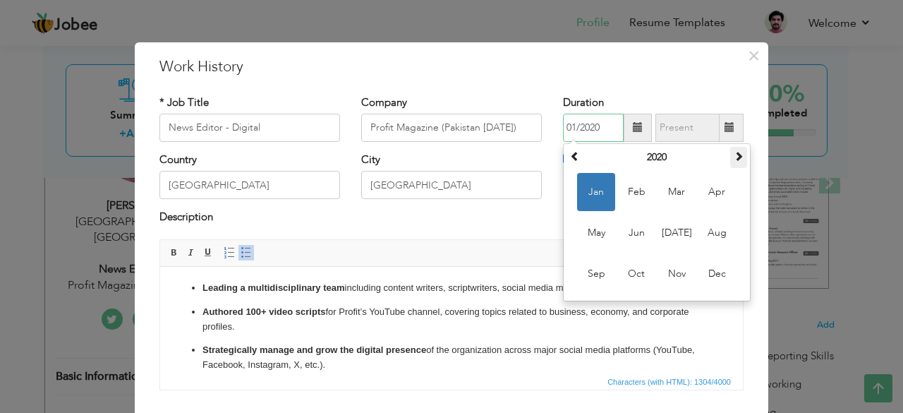
click at [734, 161] on span at bounding box center [739, 156] width 10 height 10
click at [734, 156] on span at bounding box center [739, 156] width 10 height 10
click at [588, 188] on span "Jan" at bounding box center [596, 192] width 38 height 38
type input "01/2023"
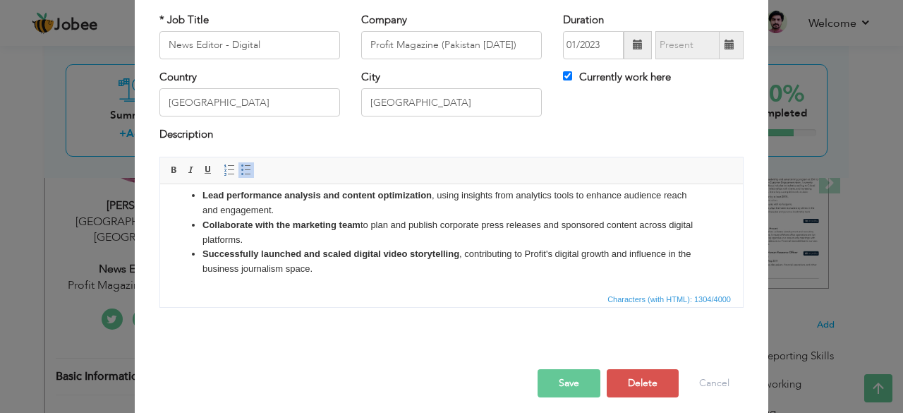
scroll to position [90, 0]
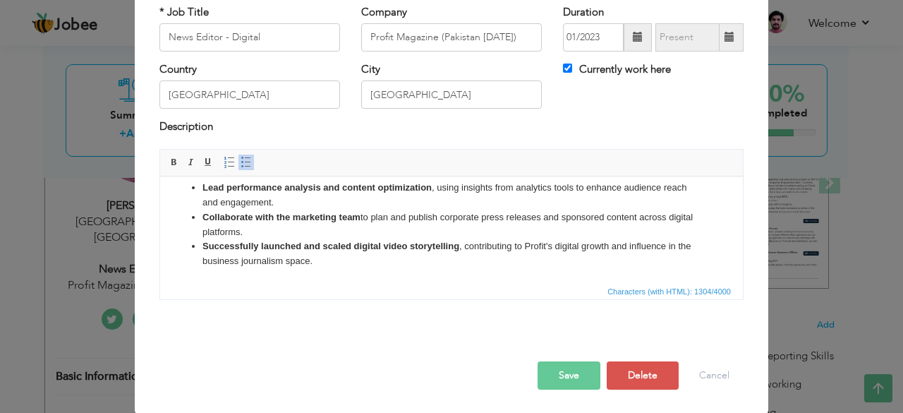
click at [576, 372] on button "Save" at bounding box center [568, 375] width 63 height 28
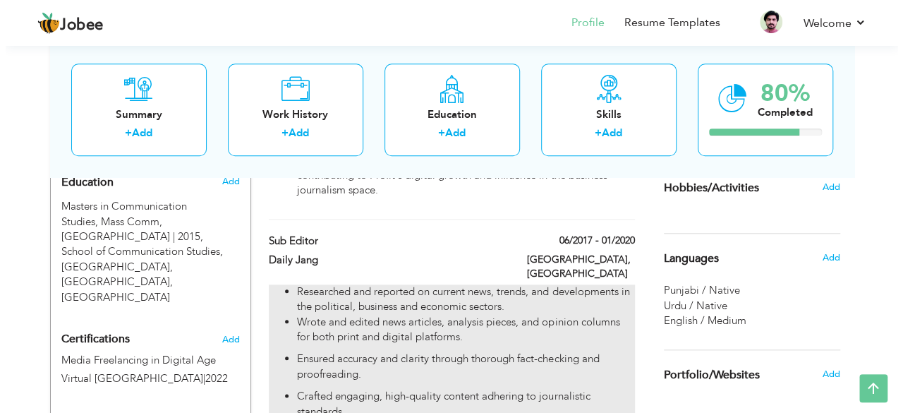
scroll to position [649, 0]
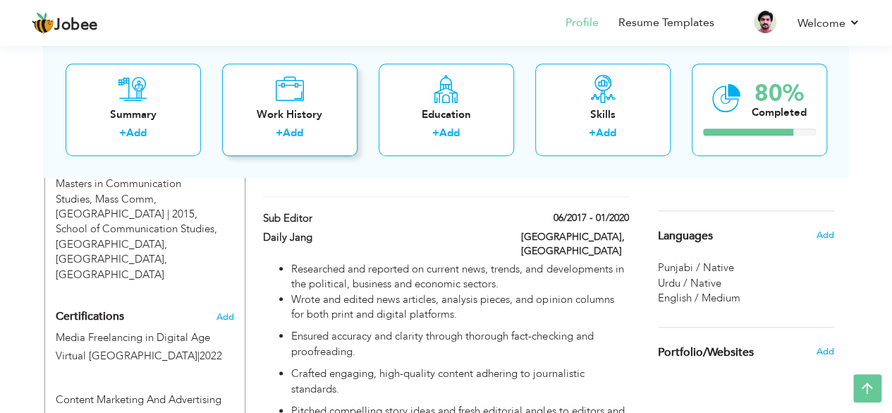
click at [305, 128] on div "+ Add" at bounding box center [289, 135] width 113 height 18
checkbox input "false"
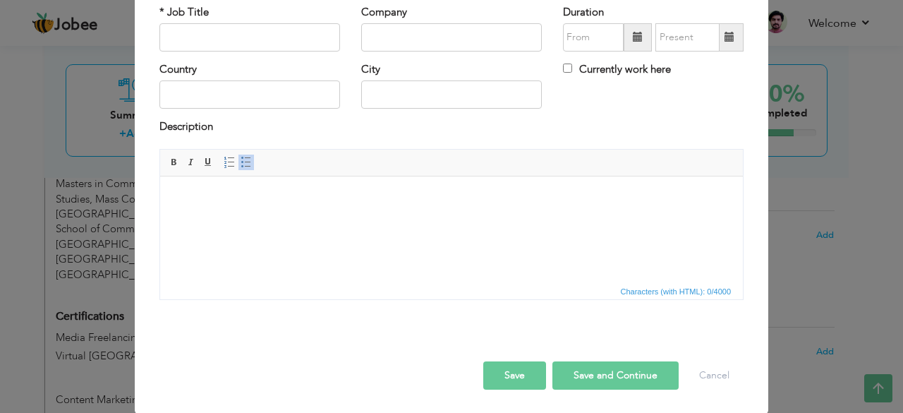
scroll to position [0, 0]
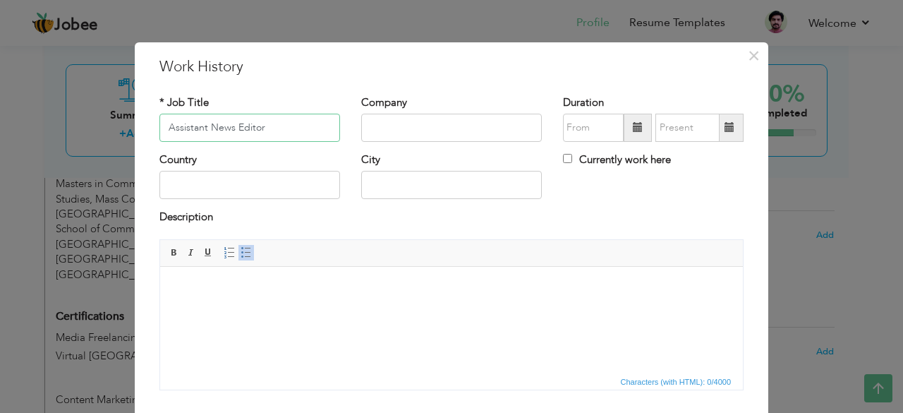
type input "Assistant News Editor"
type input "Profit Urdu (Pakistan [DATE])"
click at [633, 130] on span at bounding box center [638, 127] width 10 height 10
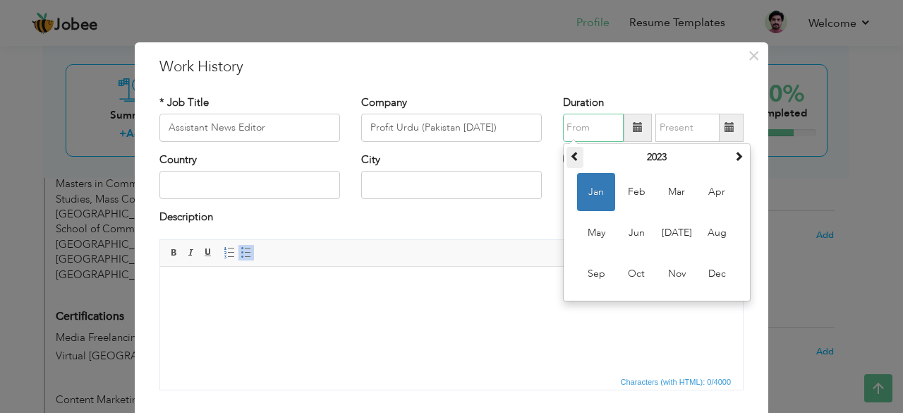
click at [576, 158] on th at bounding box center [574, 157] width 17 height 21
click at [570, 156] on span at bounding box center [575, 156] width 10 height 10
click at [592, 188] on span "Jan" at bounding box center [596, 192] width 38 height 38
type input "01/2020"
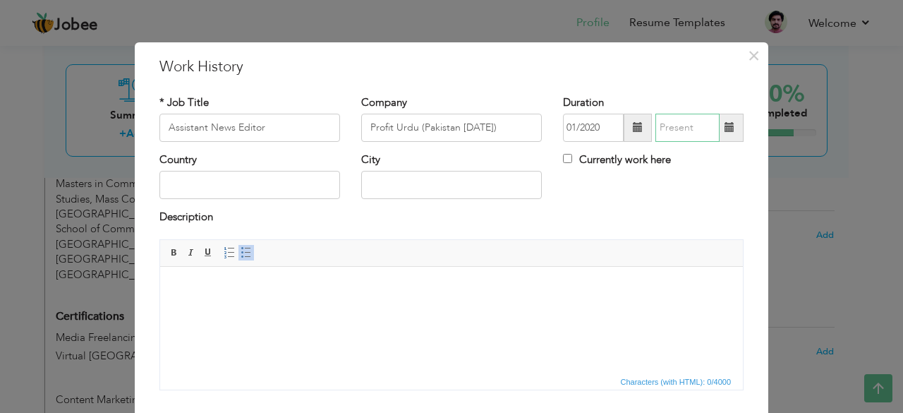
click at [663, 123] on input "text" at bounding box center [687, 128] width 64 height 28
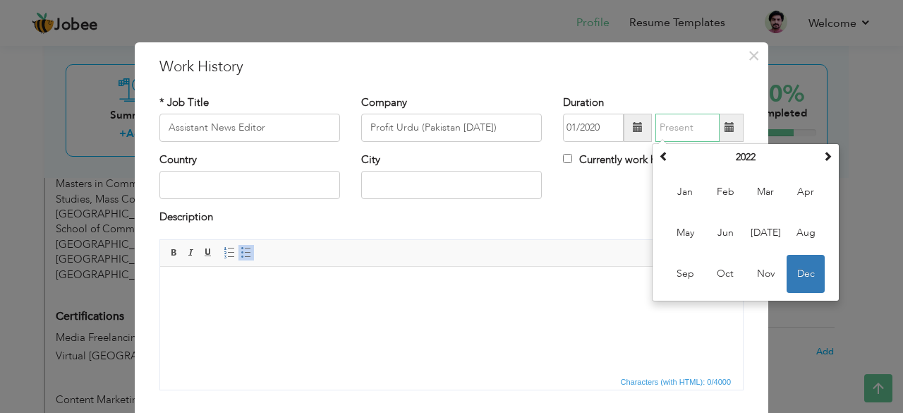
click at [798, 276] on span "Dec" at bounding box center [805, 274] width 38 height 38
type input "12/2022"
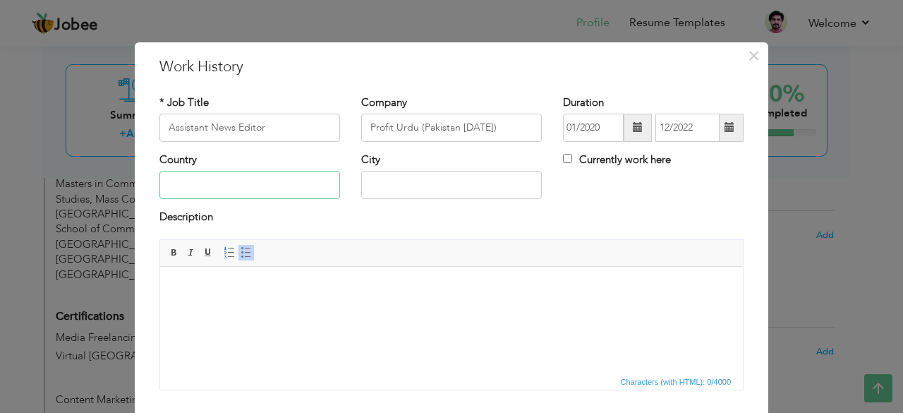
click at [222, 192] on input "text" at bounding box center [249, 185] width 181 height 28
type input "[GEOGRAPHIC_DATA]"
click at [211, 308] on html at bounding box center [451, 287] width 583 height 43
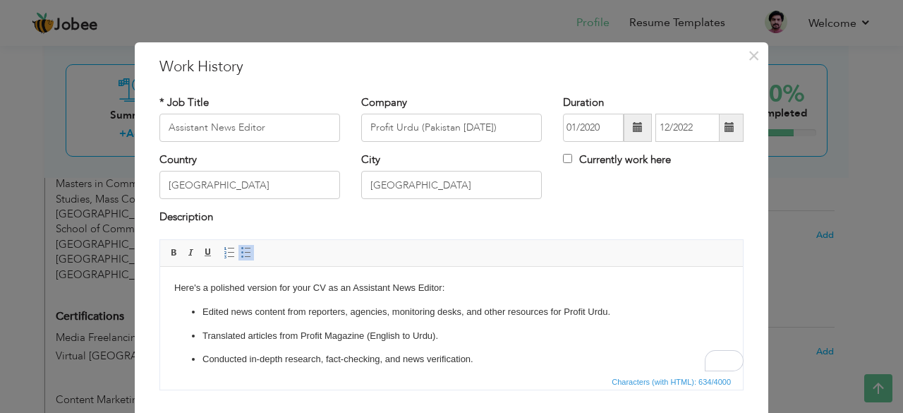
click at [220, 286] on p "Here's a polished version for your CV as an Assistant News Editor:" at bounding box center [451, 287] width 554 height 15
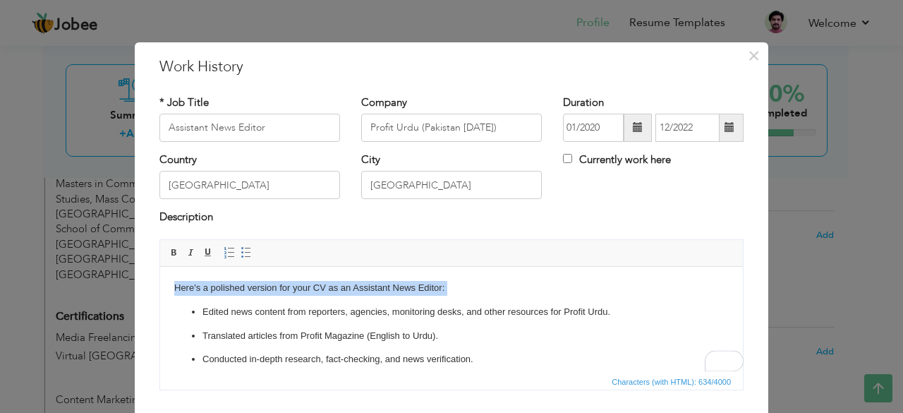
click at [220, 286] on p "Here's a polished version for your CV as an Assistant News Editor:" at bounding box center [451, 287] width 554 height 15
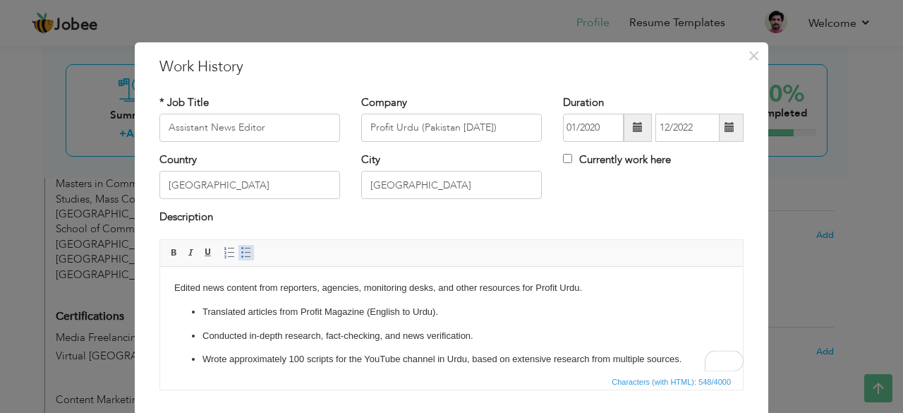
click at [241, 247] on span at bounding box center [246, 252] width 11 height 11
click at [461, 288] on li "Edited news content from reporters, agencies, monitoring desks, and other resou…" at bounding box center [451, 287] width 498 height 15
click at [543, 287] on li "Edited news content from reporters, agencies, monitoring desk , and other resou…" at bounding box center [451, 287] width 498 height 15
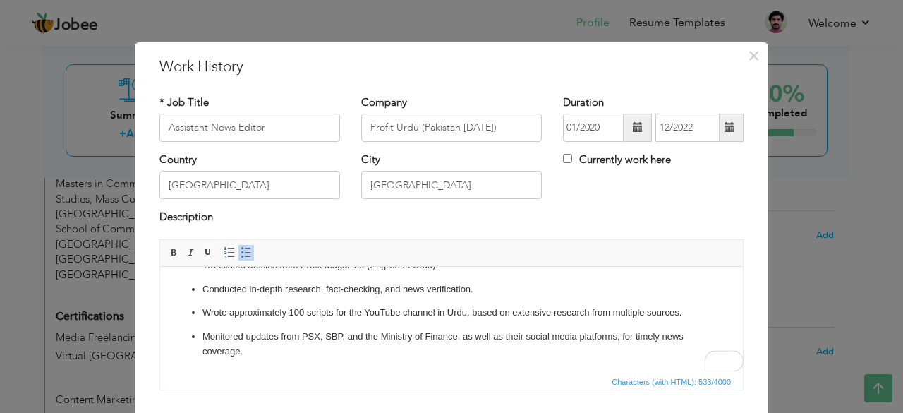
scroll to position [47, 0]
click at [464, 313] on p "Wrote approximately 100 scripts for the YouTube channel in Urdu, based on exten…" at bounding box center [451, 312] width 498 height 15
click at [267, 334] on p "Monitored updates from PSX, SBP, and the Ministry of Finance, as well as their …" at bounding box center [451, 344] width 498 height 30
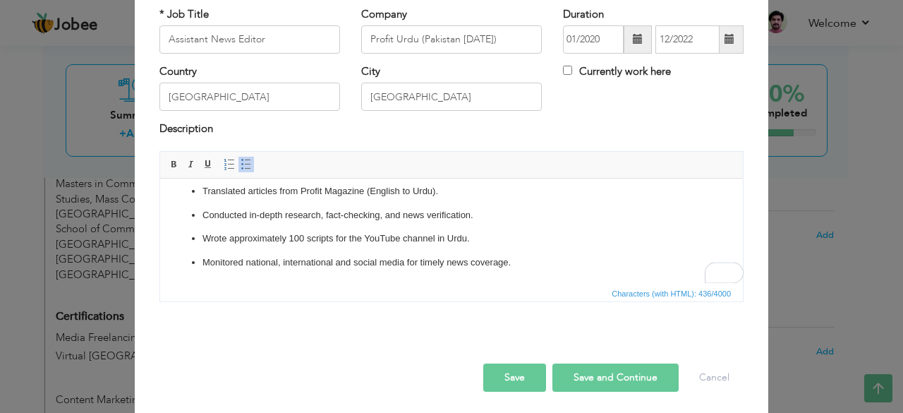
scroll to position [90, 0]
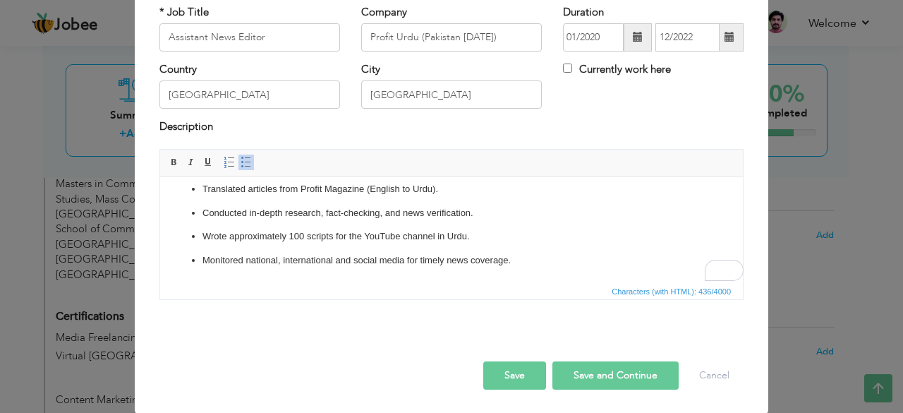
click at [569, 372] on button "Save and Continue" at bounding box center [615, 375] width 126 height 28
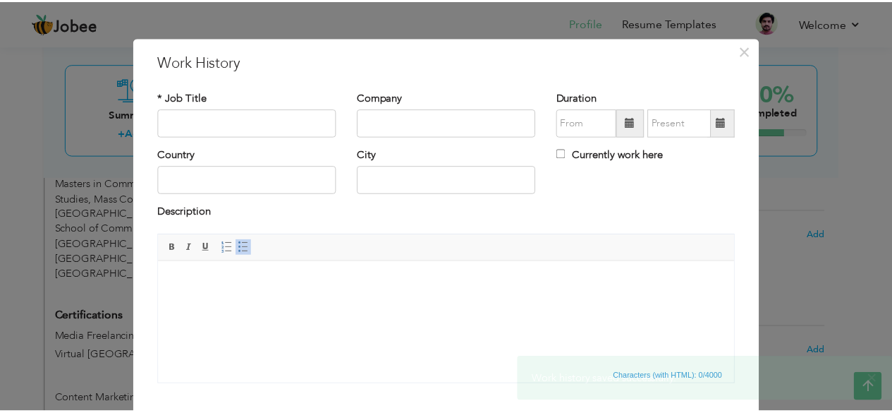
scroll to position [0, 0]
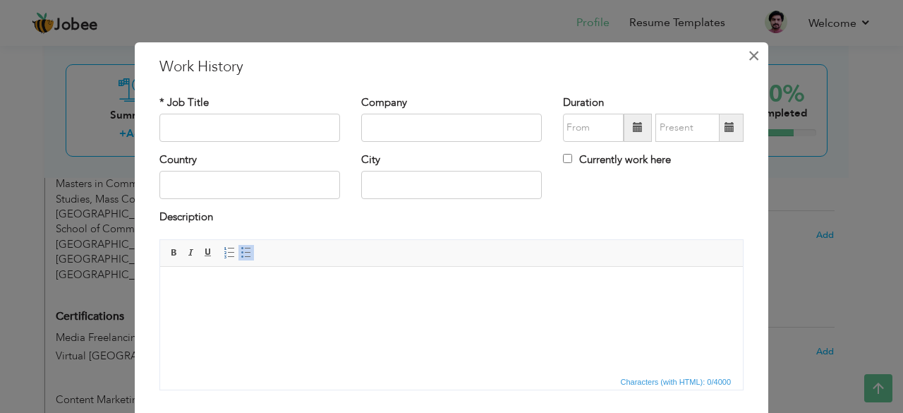
click at [748, 58] on span "×" at bounding box center [754, 55] width 12 height 25
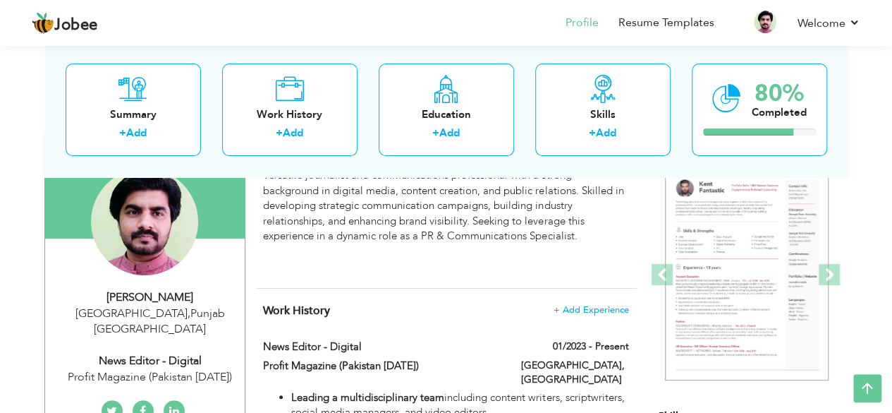
scroll to position [155, 0]
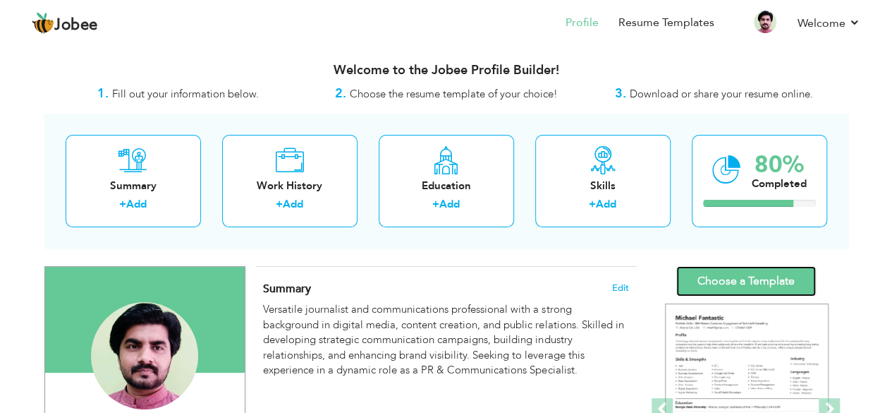
click at [738, 280] on link "Choose a Template" at bounding box center [746, 281] width 140 height 30
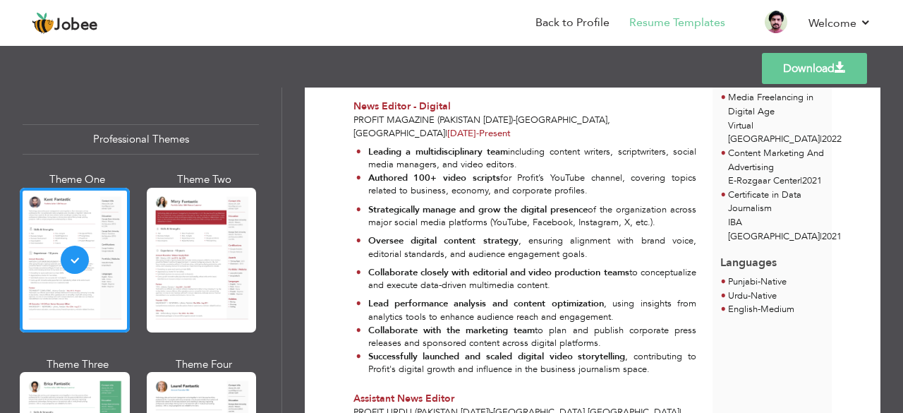
scroll to position [353, 0]
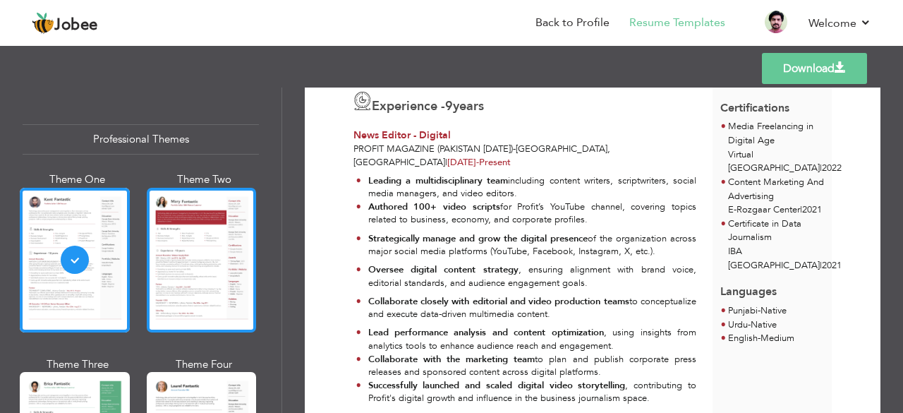
click at [196, 271] on div at bounding box center [202, 260] width 110 height 145
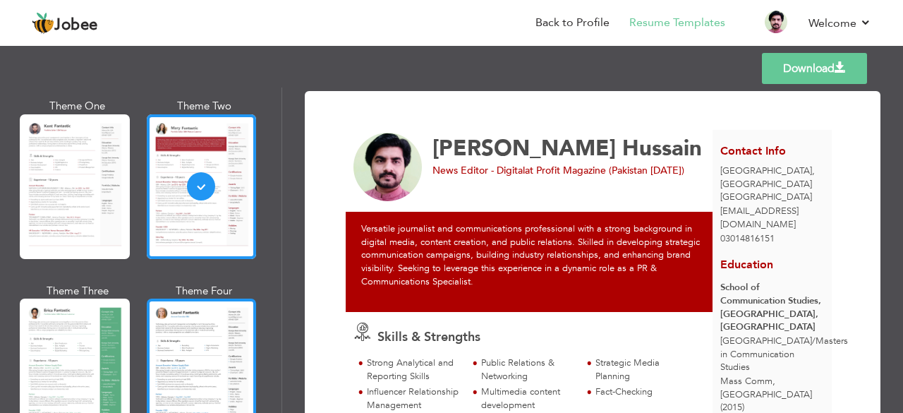
scroll to position [141, 0]
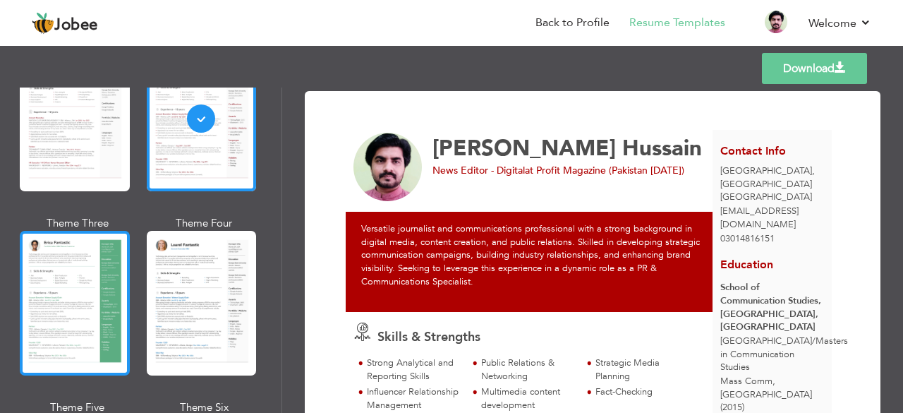
click at [72, 296] on div at bounding box center [75, 303] width 110 height 145
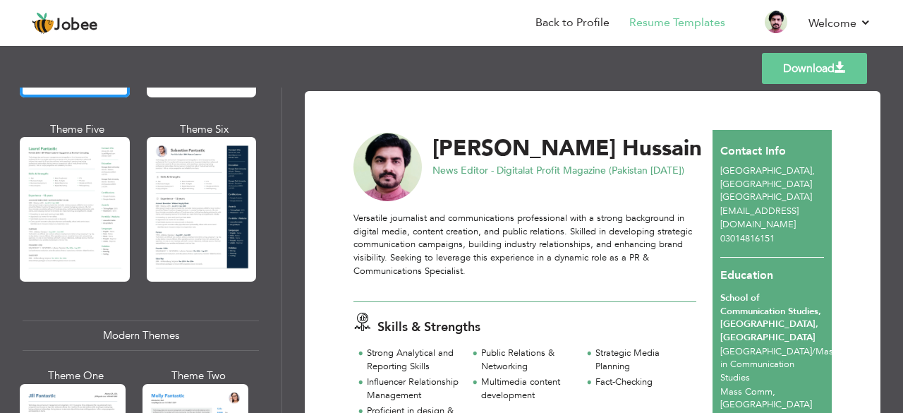
scroll to position [423, 0]
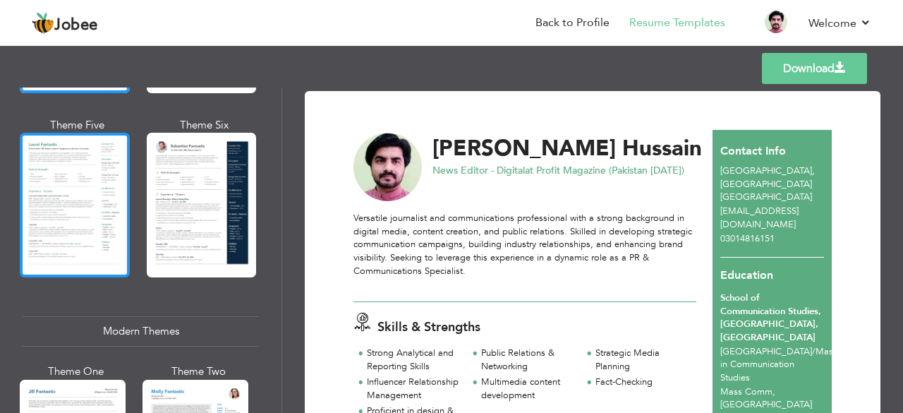
click at [99, 226] on div at bounding box center [75, 205] width 110 height 145
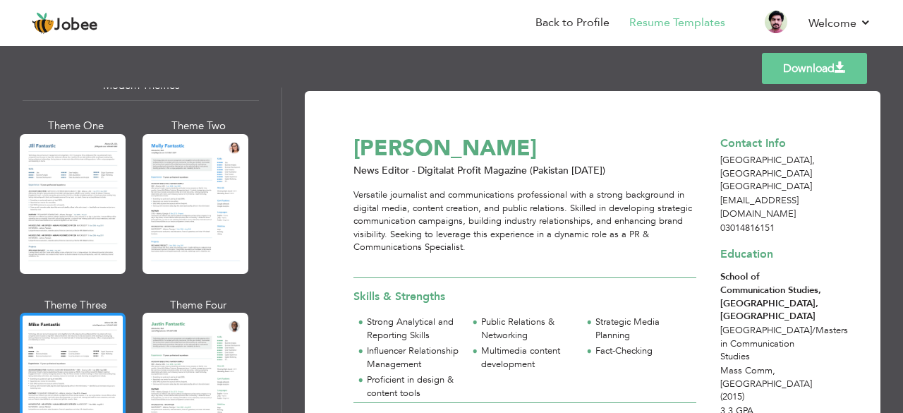
scroll to position [705, 0]
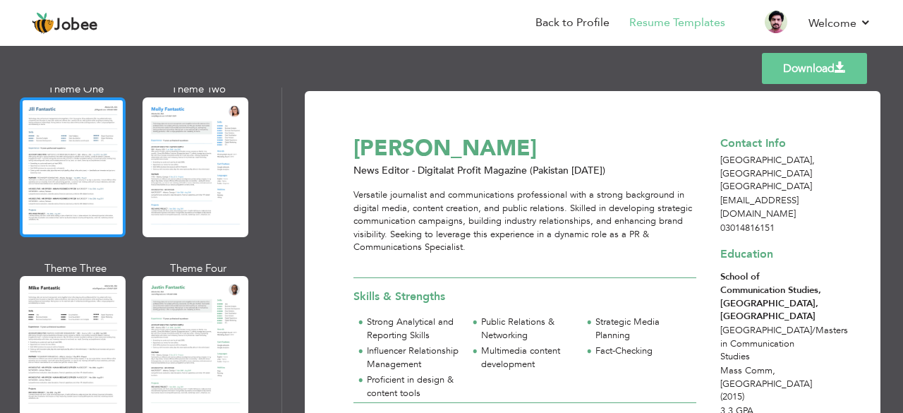
click at [77, 176] on div at bounding box center [73, 167] width 106 height 140
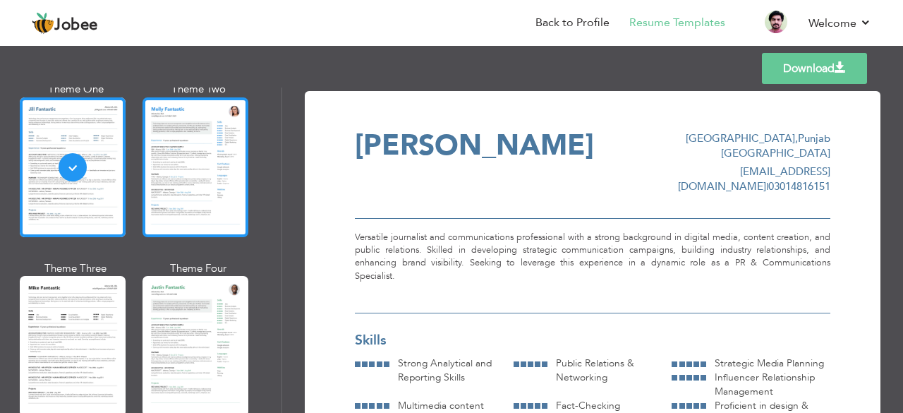
click at [179, 174] on div at bounding box center [195, 167] width 106 height 140
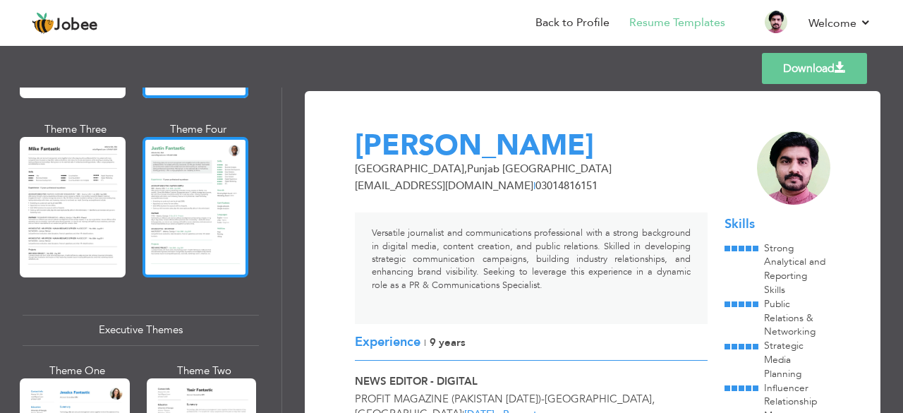
scroll to position [846, 0]
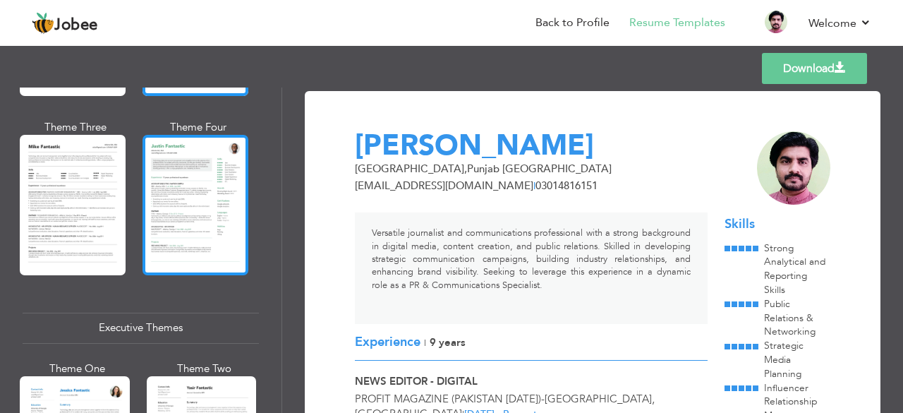
click at [176, 224] on div at bounding box center [195, 205] width 106 height 140
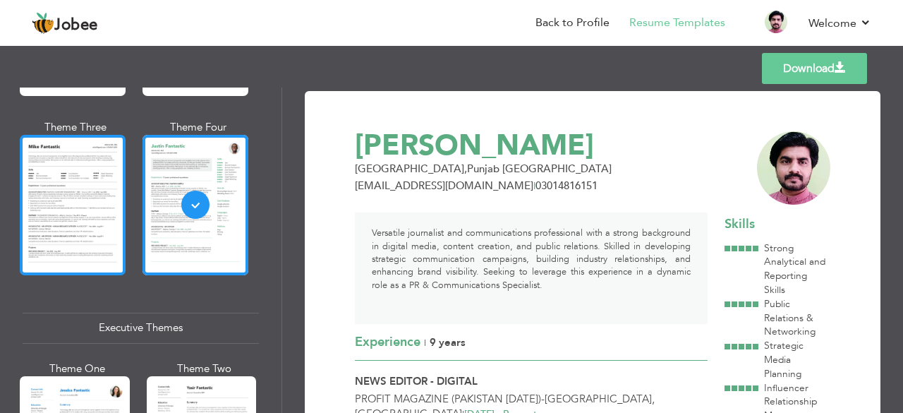
click at [78, 231] on div at bounding box center [73, 205] width 106 height 140
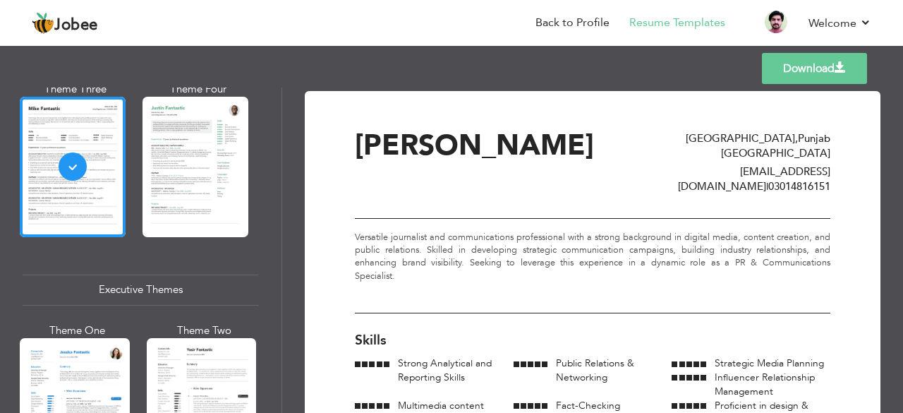
scroll to position [987, 0]
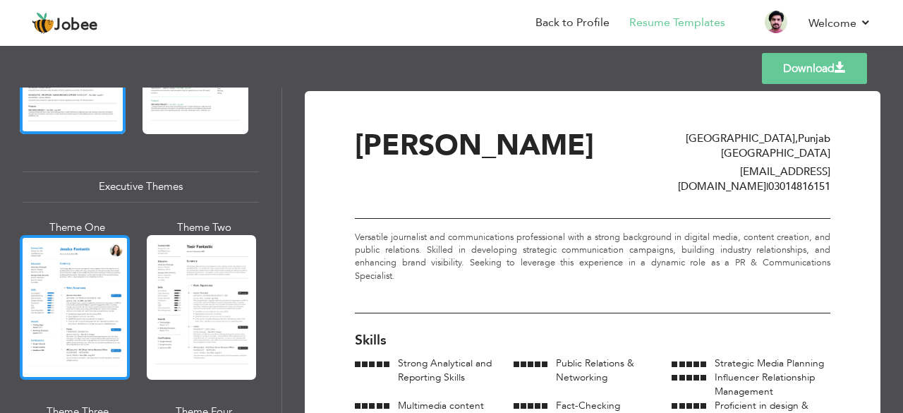
click at [85, 288] on div at bounding box center [75, 307] width 110 height 145
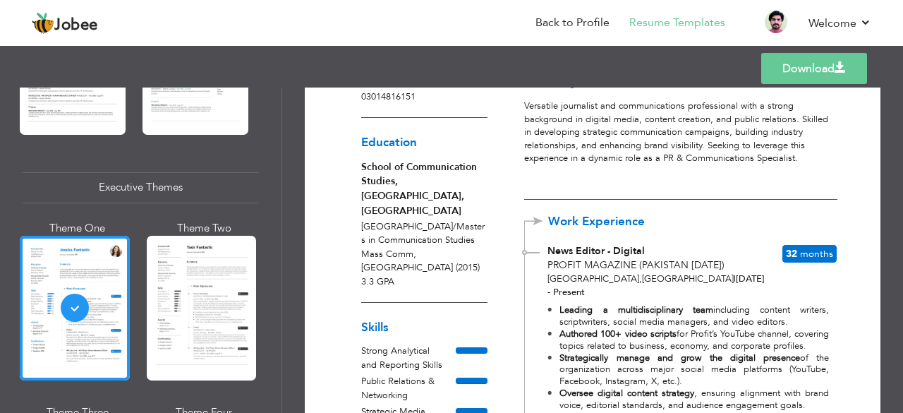
scroll to position [0, 0]
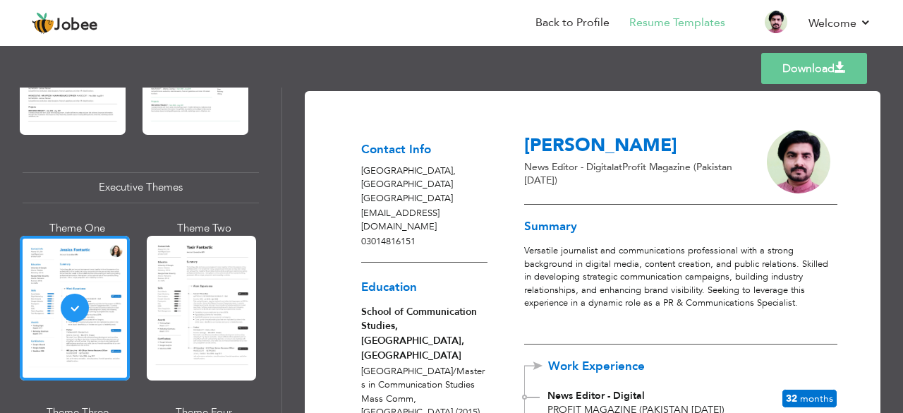
click at [810, 62] on link "Download" at bounding box center [814, 68] width 106 height 31
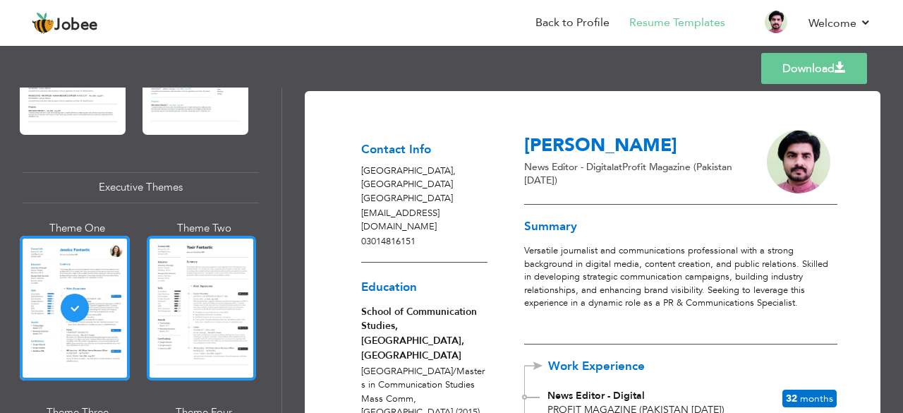
click at [203, 294] on div at bounding box center [202, 308] width 110 height 145
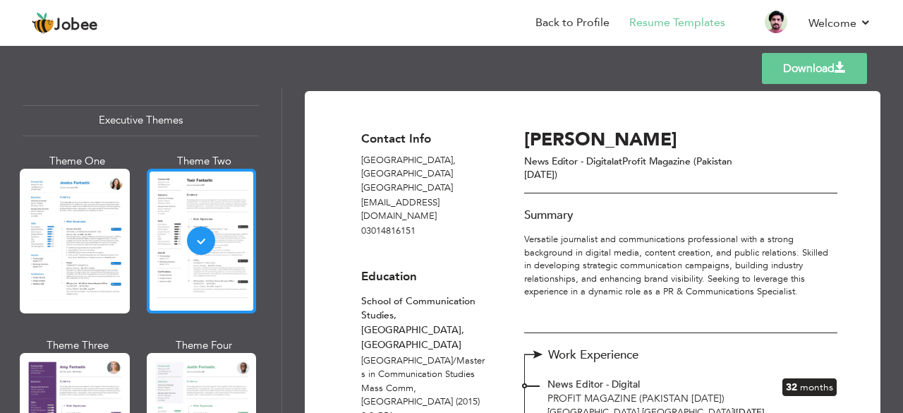
scroll to position [1199, 0]
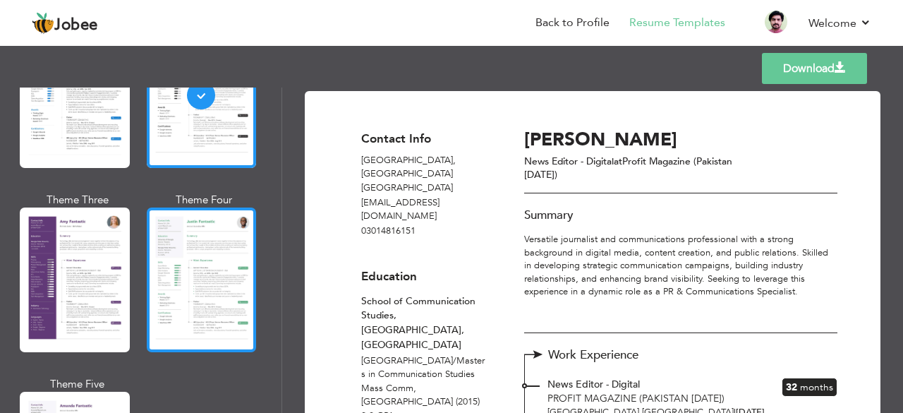
click at [200, 257] on div at bounding box center [202, 279] width 110 height 145
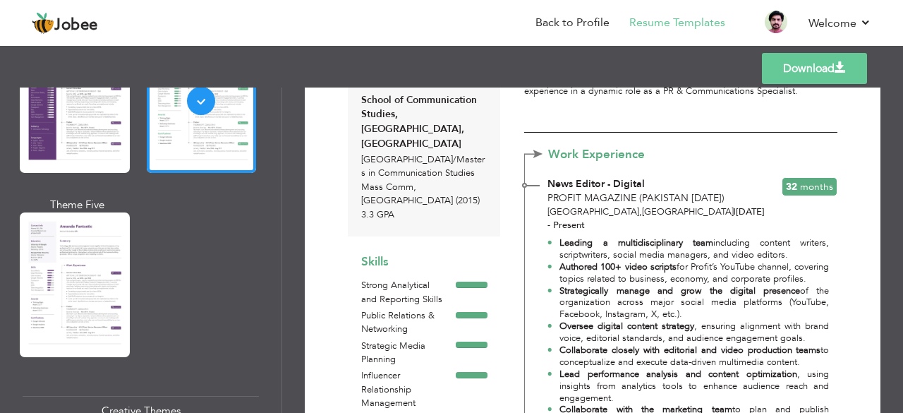
scroll to position [1411, 0]
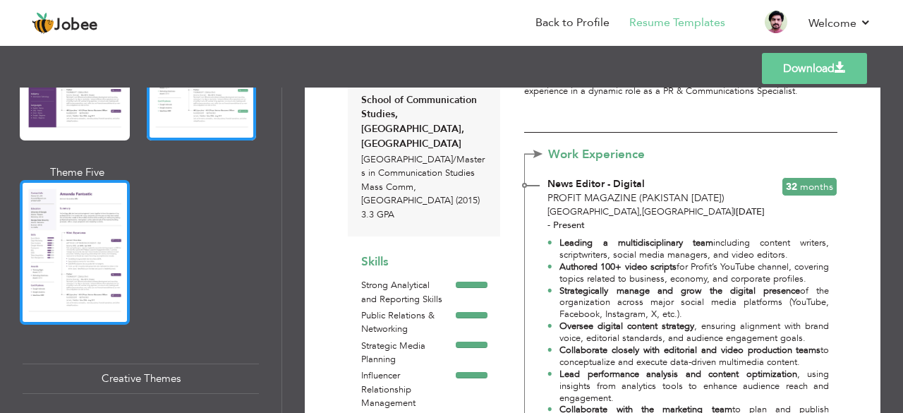
click at [87, 240] on div at bounding box center [75, 252] width 110 height 145
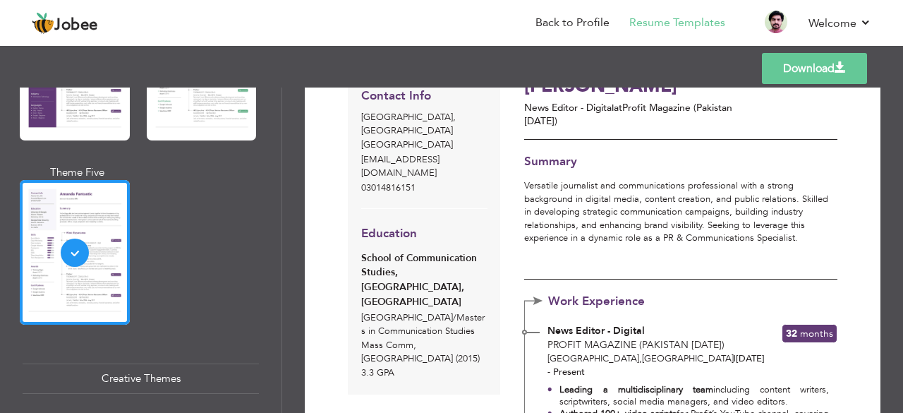
scroll to position [212, 0]
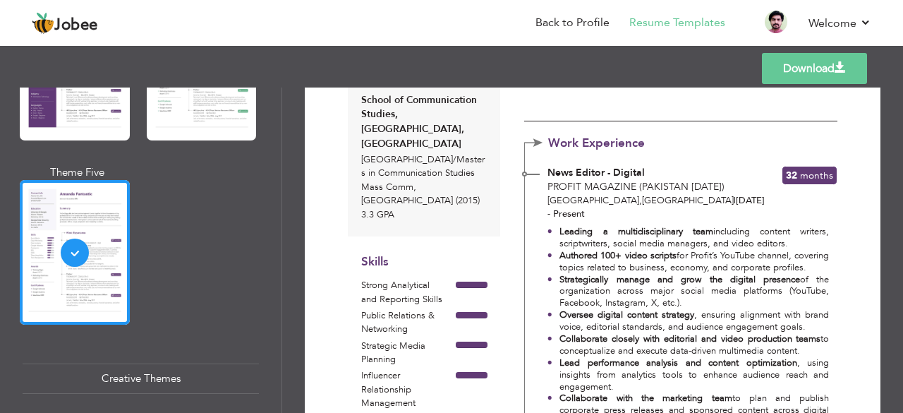
click at [164, 363] on div "Creative Themes" at bounding box center [141, 378] width 236 height 30
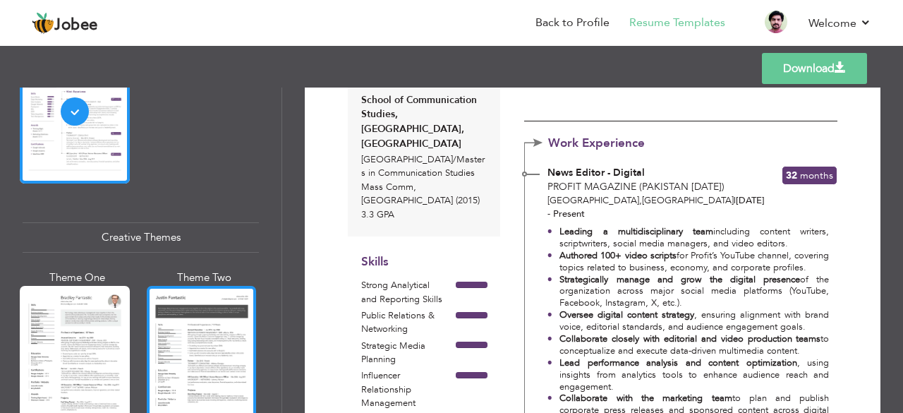
scroll to position [1693, 0]
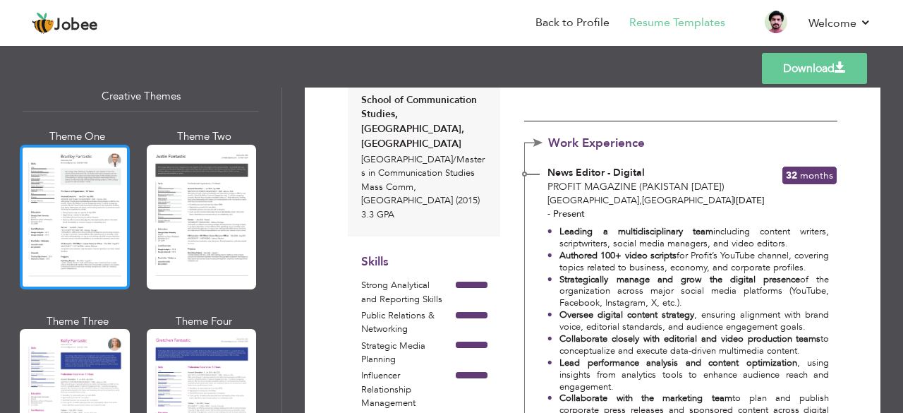
click at [66, 215] on div at bounding box center [75, 217] width 110 height 145
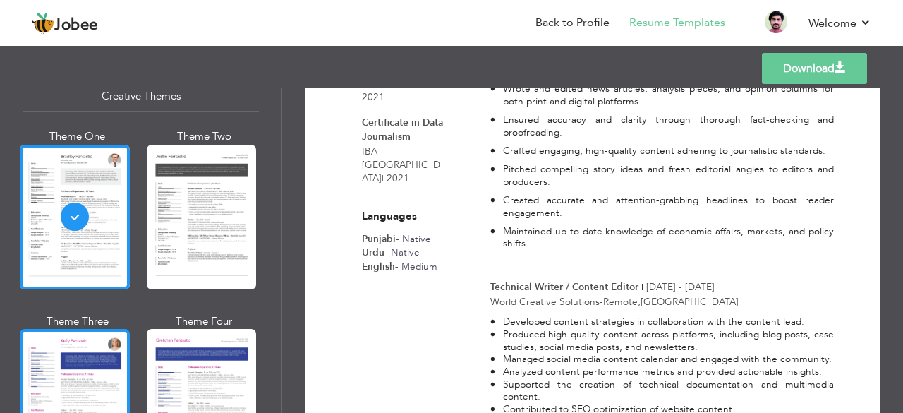
scroll to position [1834, 0]
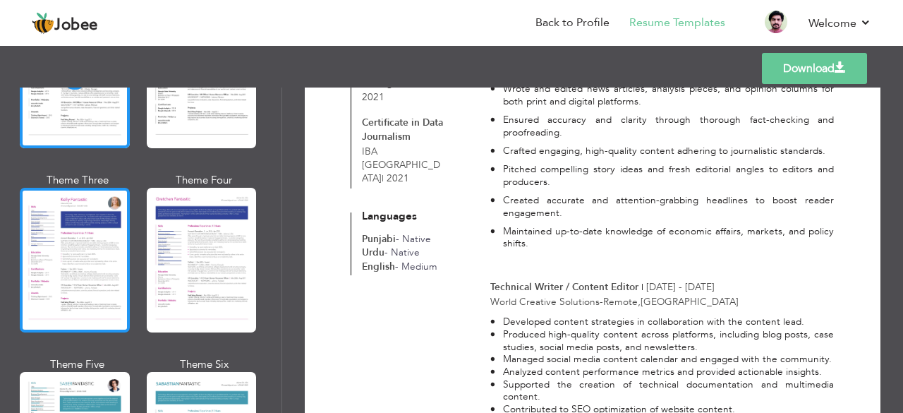
click at [55, 230] on div at bounding box center [75, 260] width 110 height 145
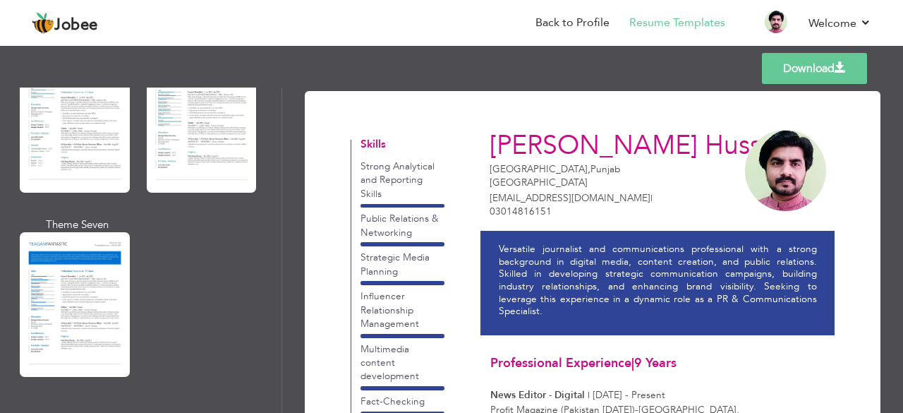
scroll to position [2186, 0]
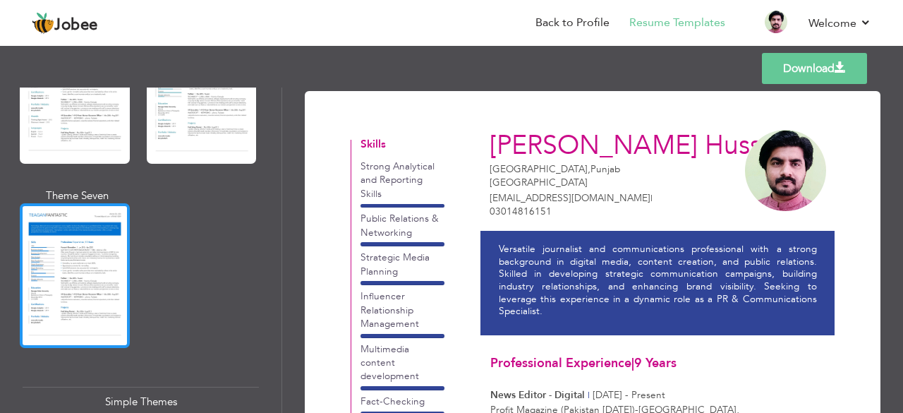
click at [79, 254] on div at bounding box center [75, 275] width 110 height 145
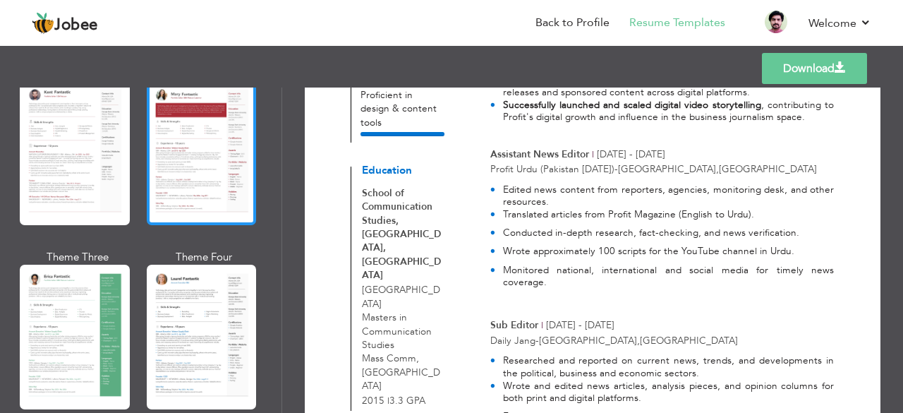
scroll to position [0, 0]
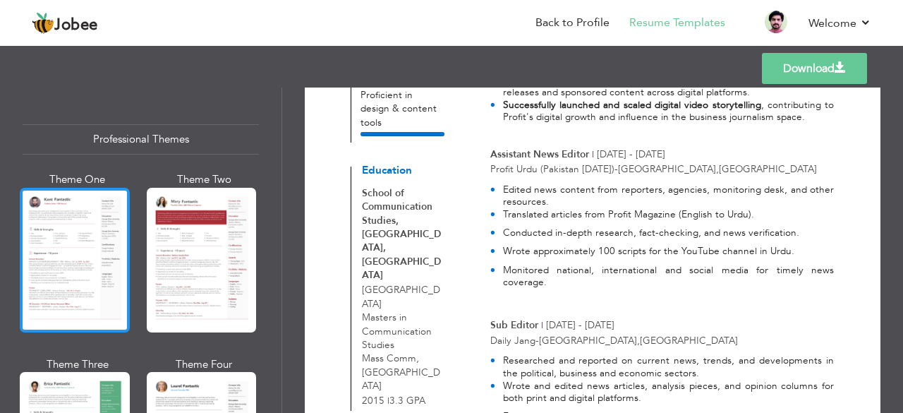
click at [89, 274] on div at bounding box center [75, 260] width 110 height 145
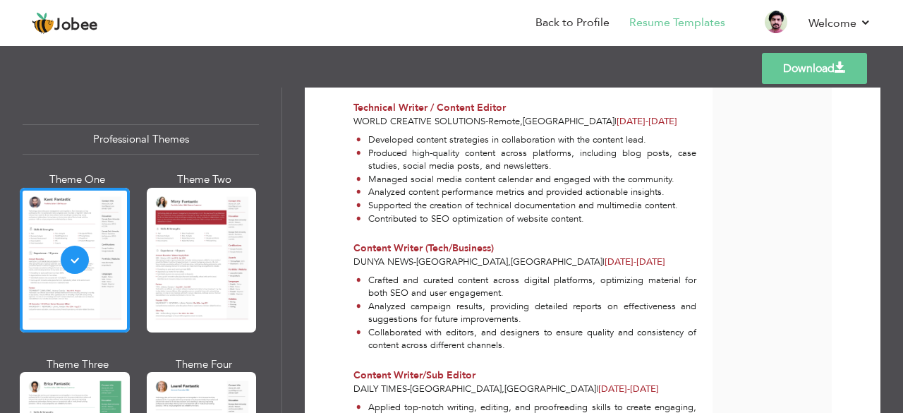
scroll to position [1169, 0]
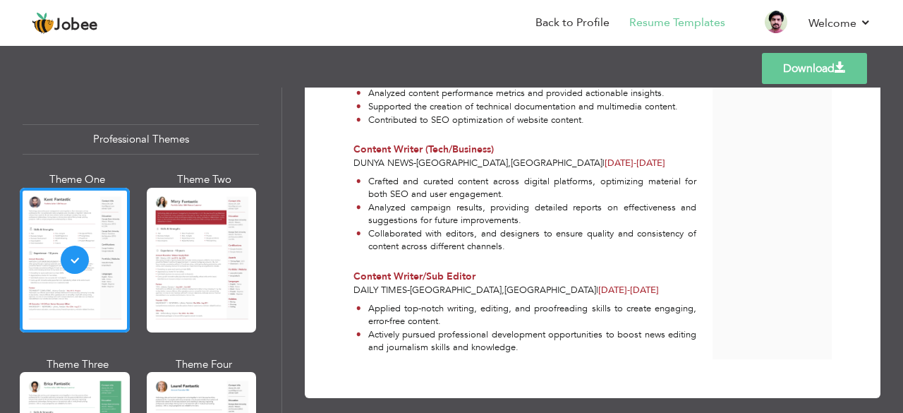
click at [787, 70] on link "Download" at bounding box center [814, 68] width 105 height 31
click at [431, 20] on nav "Back to Profile Resume Templates Resume Templates Cover Letters About My Resume…" at bounding box center [451, 24] width 839 height 38
